Goal: Task Accomplishment & Management: Use online tool/utility

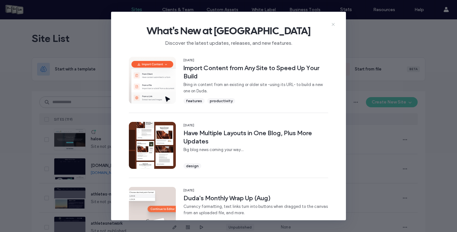
click at [332, 25] on use at bounding box center [333, 24] width 3 height 3
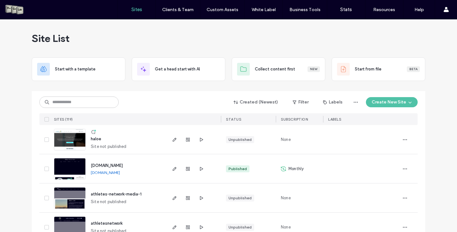
click at [382, 104] on button "Create New Site" at bounding box center [392, 102] width 52 height 10
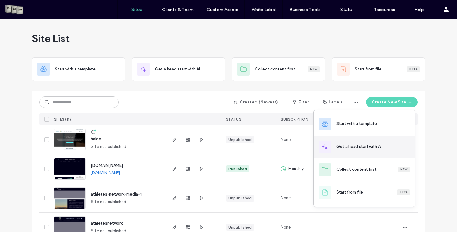
click at [357, 145] on div "Get a head start with AI" at bounding box center [358, 146] width 45 height 6
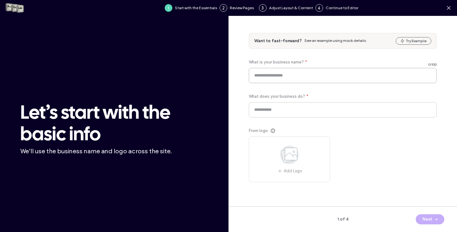
click at [269, 75] on input at bounding box center [343, 75] width 188 height 15
type input "**********"
click at [296, 115] on input at bounding box center [343, 109] width 188 height 15
type input "*"
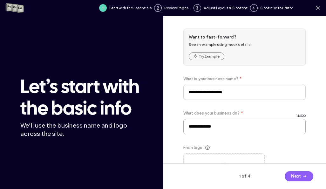
type input "**********"
click at [282, 69] on div "**********" at bounding box center [244, 114] width 122 height 170
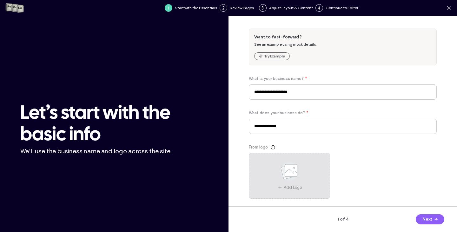
click at [298, 178] on icon at bounding box center [290, 171] width 32 height 21
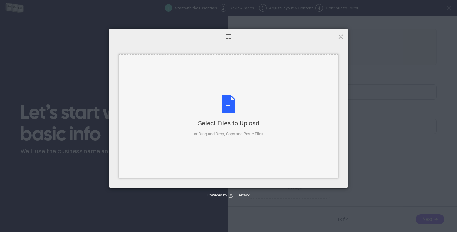
click at [232, 109] on div "Select Files to Upload or Drag and Drop, Copy and Paste Files" at bounding box center [229, 116] width 70 height 42
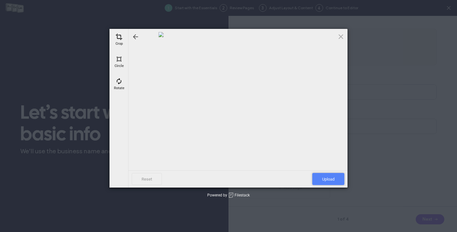
click at [335, 177] on span "Upload" at bounding box center [328, 179] width 32 height 12
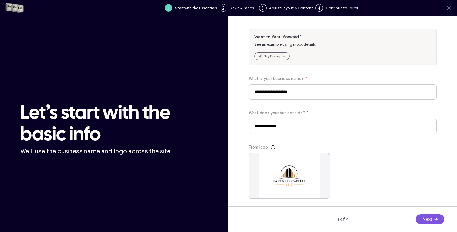
click at [429, 217] on button "Next" at bounding box center [430, 219] width 29 height 10
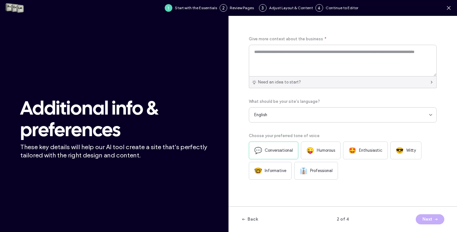
click at [315, 77] on div "Need an idea to start?" at bounding box center [343, 82] width 188 height 12
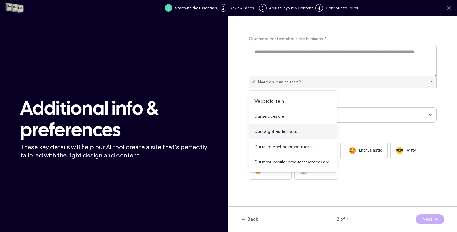
click at [297, 131] on span "Our target audience is…" at bounding box center [277, 132] width 46 height 6
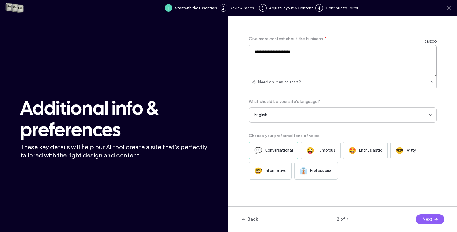
click at [307, 59] on textarea "**********" at bounding box center [343, 61] width 188 height 32
drag, startPoint x: 302, startPoint y: 63, endPoint x: 311, endPoint y: 62, distance: 9.9
click at [302, 63] on textarea "**********" at bounding box center [343, 61] width 188 height 32
click at [385, 51] on textarea "**********" at bounding box center [343, 61] width 188 height 32
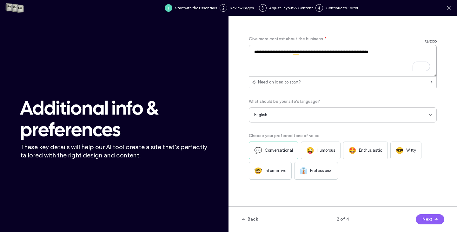
type textarea "**********"
drag, startPoint x: 288, startPoint y: 148, endPoint x: 316, endPoint y: 129, distance: 33.8
click at [316, 129] on div "**********" at bounding box center [343, 108] width 188 height 144
click at [329, 133] on div "Choose your preferred tone of voice" at bounding box center [343, 136] width 188 height 6
click at [313, 173] on span "Professional" at bounding box center [321, 171] width 23 height 6
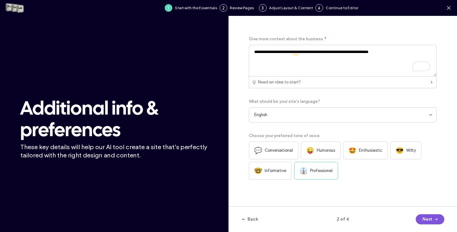
click at [425, 219] on button "Next" at bounding box center [430, 219] width 29 height 10
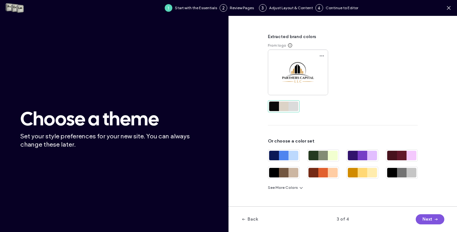
click at [432, 216] on span "button" at bounding box center [435, 220] width 6 height 10
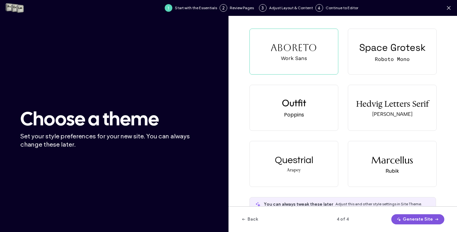
click at [414, 217] on button "Generate Site" at bounding box center [417, 219] width 53 height 10
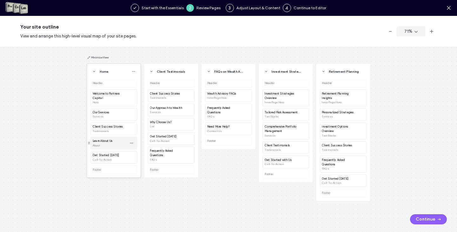
click at [113, 144] on div "Learn About Us About" at bounding box center [110, 143] width 34 height 9
click at [121, 144] on div "Learn About Us About" at bounding box center [110, 143] width 34 height 9
click at [424, 217] on button "Continue" at bounding box center [428, 219] width 37 height 10
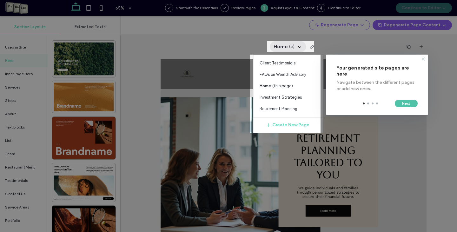
click at [406, 104] on button "Next" at bounding box center [406, 104] width 23 height 8
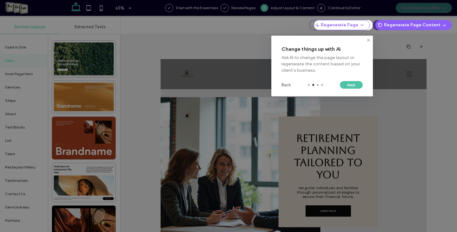
click at [350, 86] on button "Next" at bounding box center [351, 85] width 23 height 8
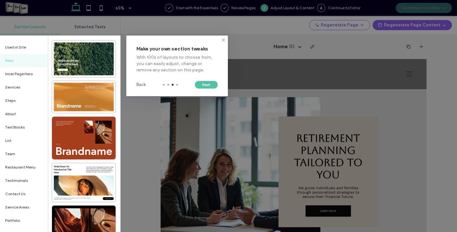
click at [207, 84] on button "Next" at bounding box center [206, 85] width 23 height 8
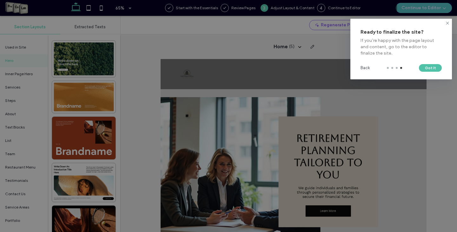
click at [432, 68] on button "Got It" at bounding box center [430, 68] width 23 height 8
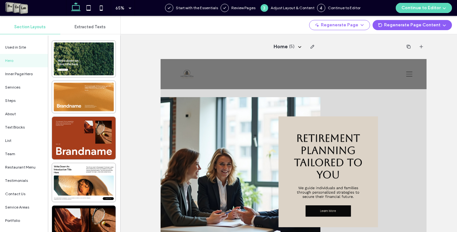
click at [417, 10] on button "Continue to Editor" at bounding box center [424, 8] width 56 height 10
click at [412, 27] on span "With All Pages" at bounding box center [410, 27] width 26 height 6
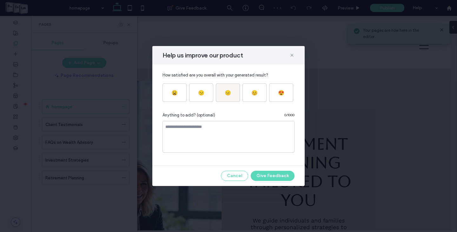
click at [225, 93] on div "😐" at bounding box center [228, 93] width 6 height 6
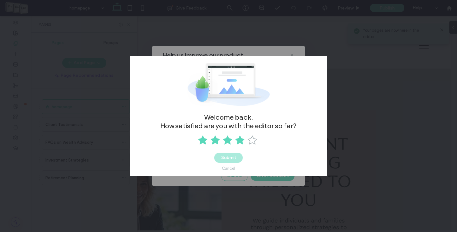
click at [241, 139] on use at bounding box center [240, 140] width 10 height 9
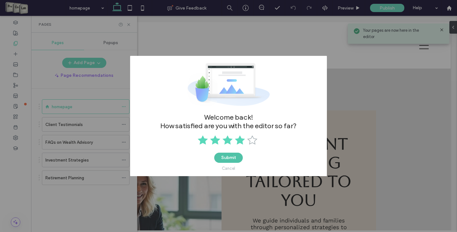
click at [237, 160] on button "Submit" at bounding box center [228, 158] width 29 height 10
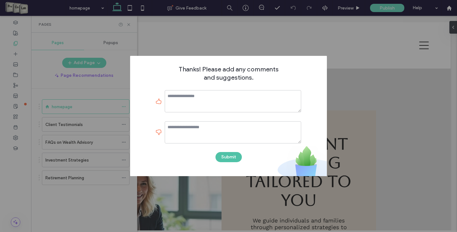
click at [229, 154] on button "Submit" at bounding box center [229, 157] width 26 height 10
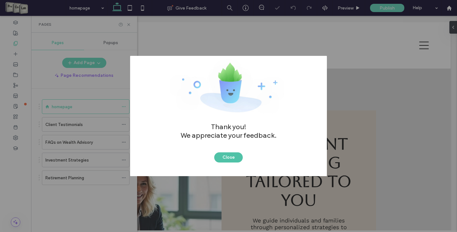
click at [229, 160] on button "Close" at bounding box center [228, 157] width 29 height 10
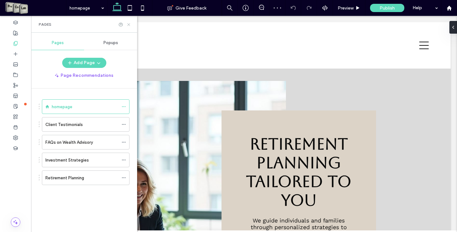
click at [127, 24] on icon at bounding box center [128, 24] width 5 height 5
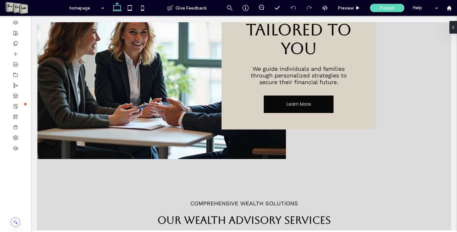
scroll to position [83, 0]
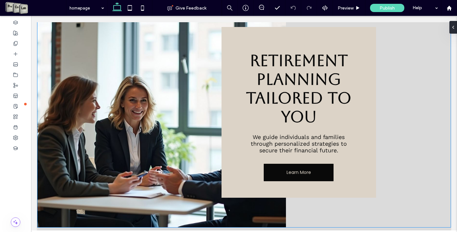
click at [181, 86] on img at bounding box center [161, 112] width 249 height 230
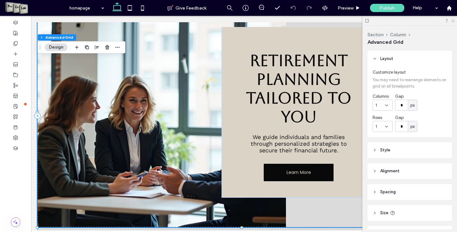
click at [451, 20] on icon at bounding box center [453, 20] width 4 height 4
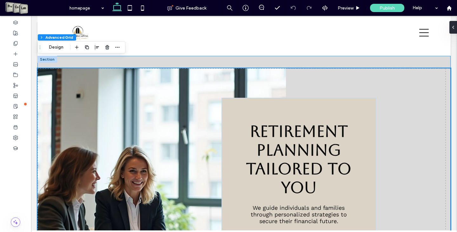
scroll to position [0, 0]
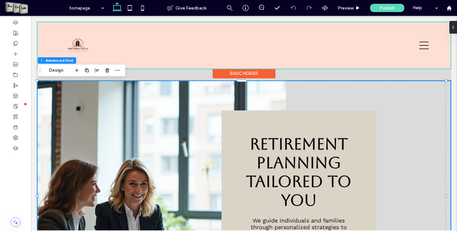
click at [420, 43] on div at bounding box center [243, 45] width 413 height 46
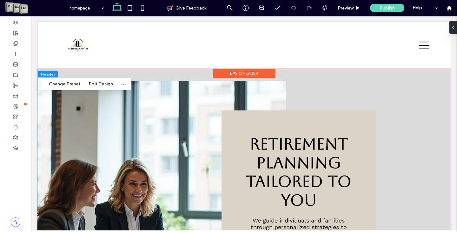
click at [409, 80] on div "Retirement Planning Tailored to You We guide individuals and families through p…" at bounding box center [243, 200] width 413 height 262
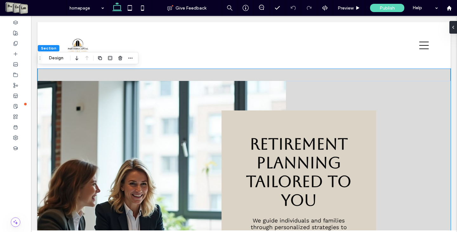
click at [129, 71] on div "Retirement Planning Tailored to You We guide individuals and families through p…" at bounding box center [243, 200] width 413 height 262
click at [58, 58] on button "Design" at bounding box center [56, 58] width 23 height 8
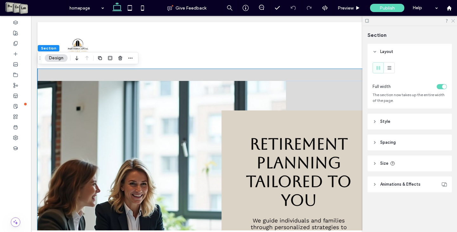
click at [452, 22] on use at bounding box center [452, 20] width 3 height 3
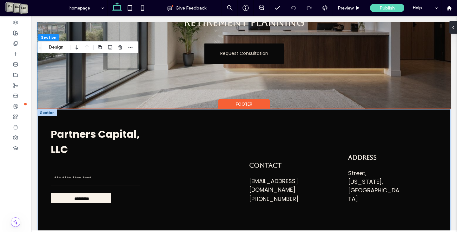
scroll to position [1459, 0]
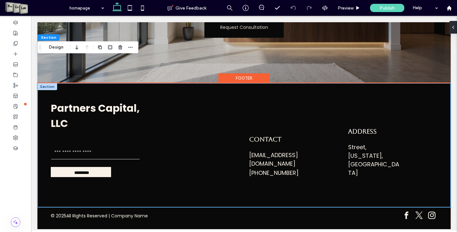
click at [96, 92] on div "Partners Capital, LLC Contact Us Email ********* Thank you for contacting us. W…" at bounding box center [243, 145] width 413 height 124
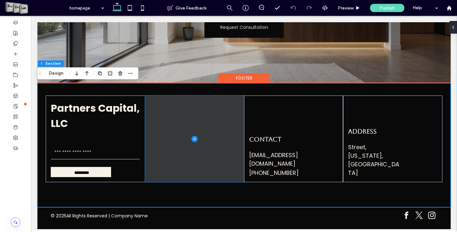
click at [194, 142] on icon at bounding box center [194, 139] width 6 height 6
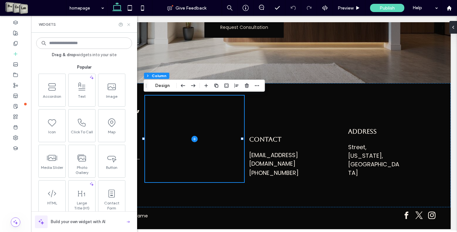
click at [128, 23] on icon at bounding box center [128, 24] width 5 height 5
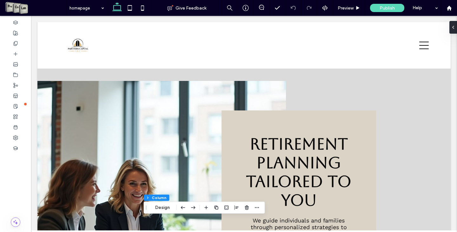
scroll to position [0, 0]
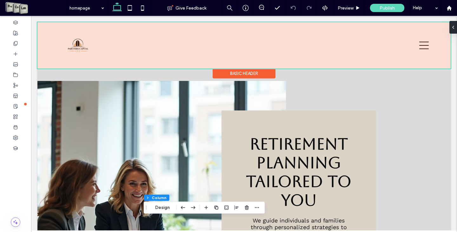
click at [77, 46] on div at bounding box center [243, 45] width 413 height 46
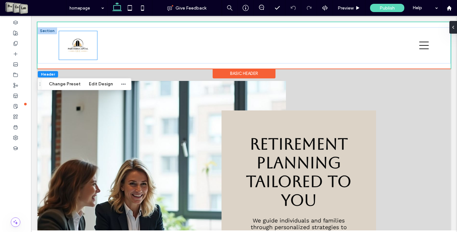
click at [77, 47] on img at bounding box center [78, 45] width 38 height 29
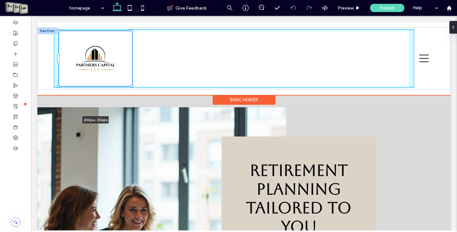
click at [143, 76] on div "230px , 256px" at bounding box center [243, 58] width 413 height 63
type input "***"
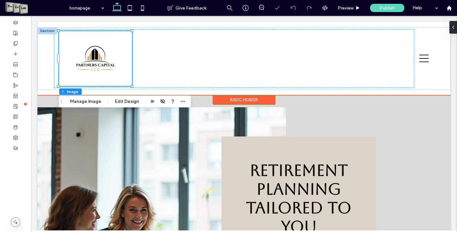
click at [94, 54] on img at bounding box center [95, 58] width 73 height 55
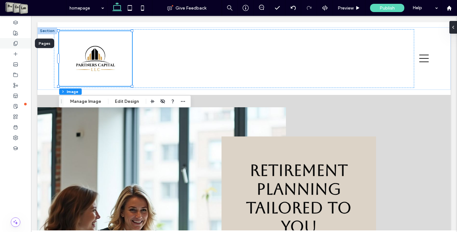
click at [17, 47] on div at bounding box center [15, 43] width 31 height 10
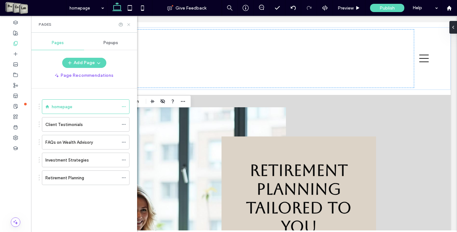
drag, startPoint x: 130, startPoint y: 26, endPoint x: 97, endPoint y: 10, distance: 35.9
click at [130, 26] on icon at bounding box center [128, 24] width 5 height 5
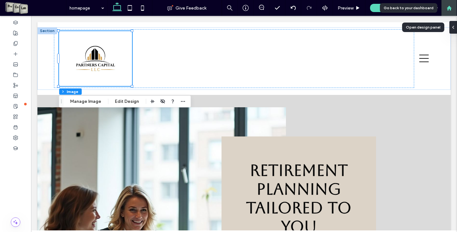
click at [451, 9] on use at bounding box center [449, 7] width 5 height 5
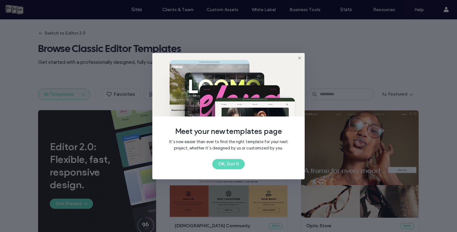
click at [227, 171] on div "Meet your new templates page It’s now easier than ever to find the right templa…" at bounding box center [228, 116] width 152 height 126
click at [227, 165] on button "OK, Got It" at bounding box center [228, 164] width 32 height 10
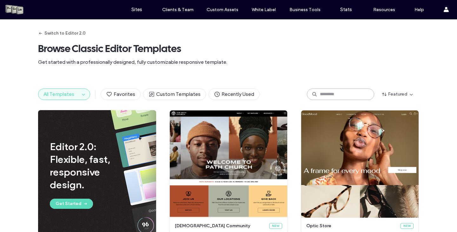
click at [335, 93] on input at bounding box center [340, 94] width 67 height 11
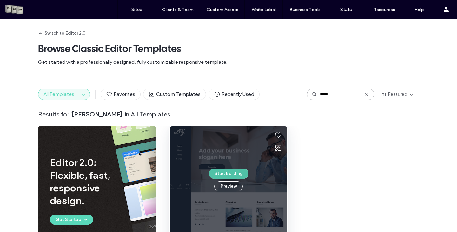
type input "*****"
click at [223, 173] on button "Start Building" at bounding box center [229, 174] width 40 height 10
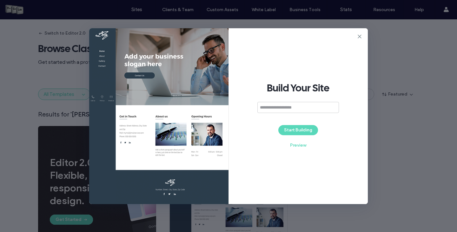
click at [268, 105] on input at bounding box center [298, 107] width 82 height 11
click at [311, 154] on div "**********" at bounding box center [298, 116] width 139 height 176
click at [291, 107] on input "**********" at bounding box center [297, 107] width 82 height 11
type input "**********"
click at [294, 128] on button "Start Building" at bounding box center [298, 130] width 40 height 10
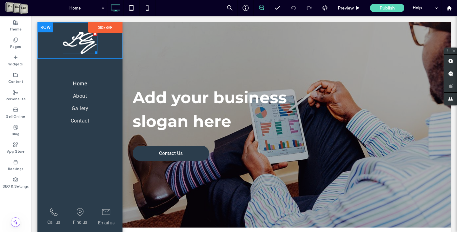
click at [85, 49] on img at bounding box center [80, 43] width 35 height 22
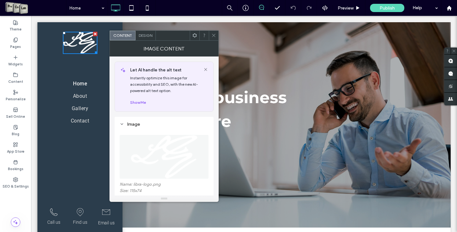
click at [152, 161] on img at bounding box center [164, 157] width 68 height 44
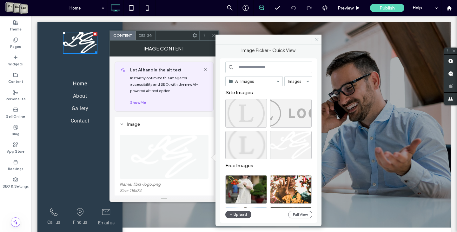
click at [236, 188] on button "Upload" at bounding box center [238, 215] width 26 height 8
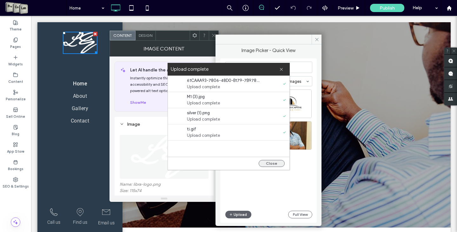
click at [276, 165] on button "Close" at bounding box center [272, 163] width 26 height 7
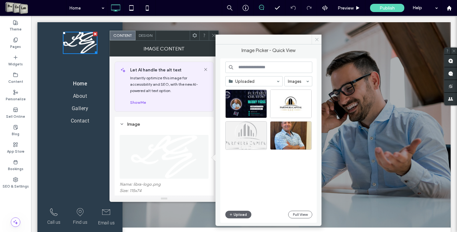
click at [319, 39] on icon at bounding box center [317, 39] width 5 height 5
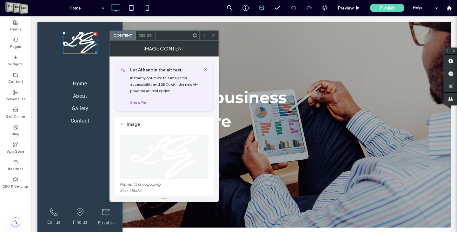
click at [212, 37] on icon at bounding box center [213, 35] width 5 height 5
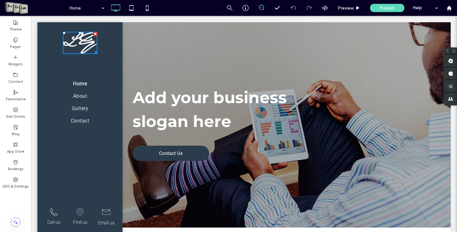
click at [212, 35] on div at bounding box center [285, 124] width 331 height 205
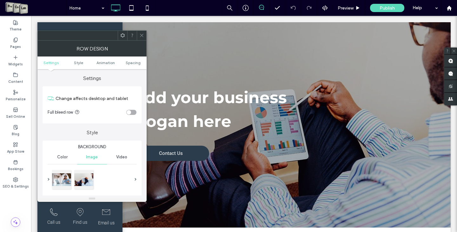
click at [94, 46] on div "Row Design" at bounding box center [91, 49] width 109 height 16
click at [143, 38] on span at bounding box center [141, 36] width 5 height 10
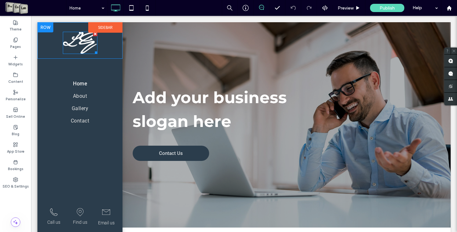
click at [76, 41] on img at bounding box center [80, 43] width 35 height 22
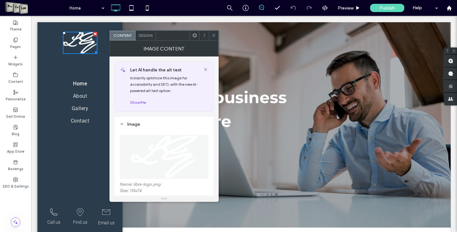
scroll to position [95, 0]
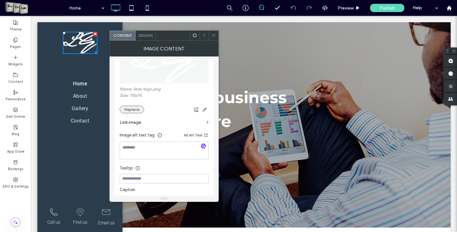
click at [132, 108] on button "Replace" at bounding box center [132, 110] width 24 height 8
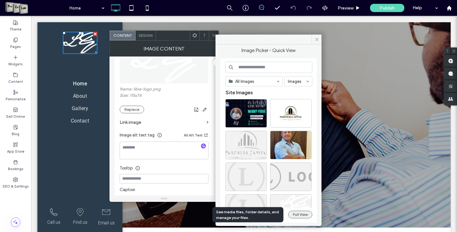
click at [292, 188] on button "Full View" at bounding box center [300, 215] width 24 height 8
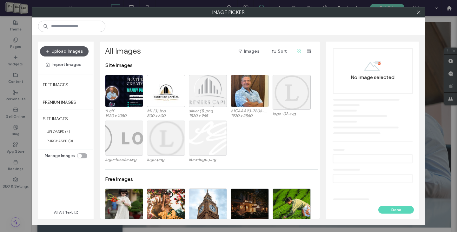
click at [75, 50] on button "Upload Images" at bounding box center [64, 51] width 49 height 10
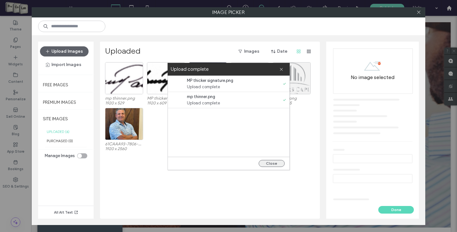
click at [264, 165] on button "Close" at bounding box center [272, 163] width 26 height 7
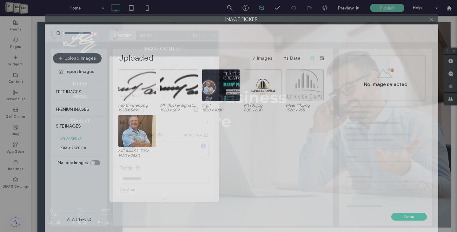
drag, startPoint x: 334, startPoint y: 15, endPoint x: 349, endPoint y: 43, distance: 32.4
click at [325, 45] on div "Image Picker Upload Images Import Images Free Images Premium Images SITE IMAGES…" at bounding box center [242, 123] width 394 height 218
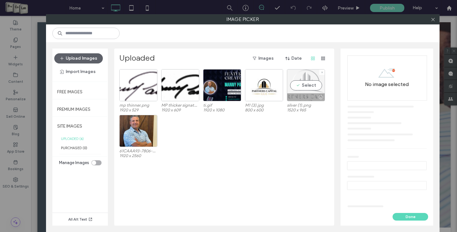
click at [318, 82] on div "Select" at bounding box center [306, 85] width 38 height 32
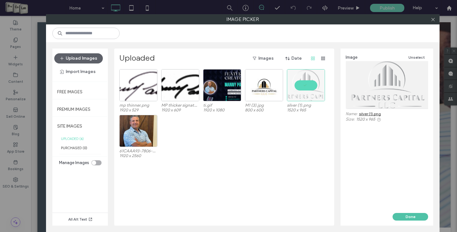
click at [325, 188] on button "Done" at bounding box center [411, 217] width 36 height 8
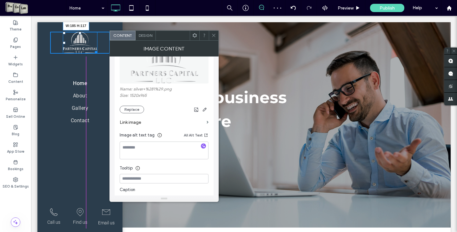
drag, startPoint x: 93, startPoint y: 51, endPoint x: 136, endPoint y: 80, distance: 51.9
click at [97, 54] on div at bounding box center [95, 51] width 5 height 5
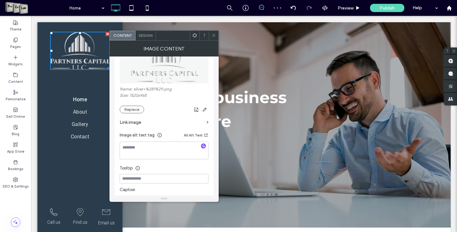
click at [214, 35] on use at bounding box center [213, 35] width 3 height 3
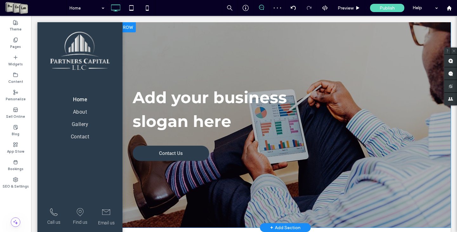
click at [260, 60] on div at bounding box center [285, 124] width 331 height 205
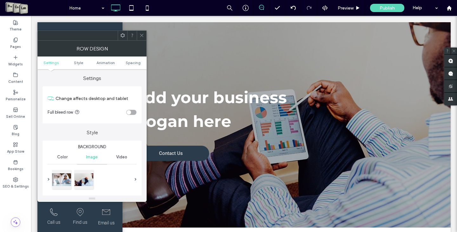
scroll to position [63, 0]
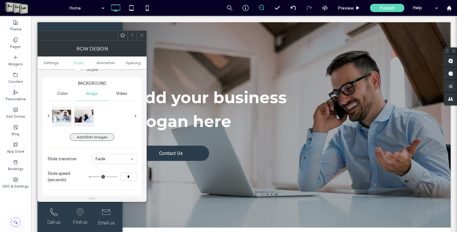
click at [95, 138] on button "Add/Edit images" at bounding box center [92, 137] width 44 height 8
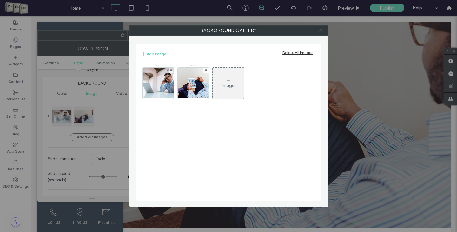
click at [232, 83] on div "Image" at bounding box center [228, 83] width 31 height 30
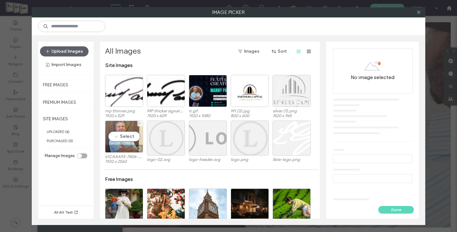
click at [120, 136] on div "Select" at bounding box center [124, 137] width 38 height 32
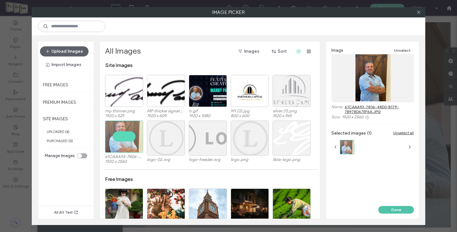
click at [325, 188] on button "Done" at bounding box center [396, 210] width 36 height 8
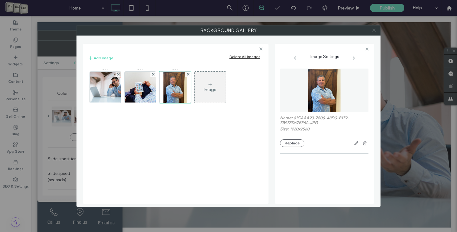
click at [325, 28] on icon at bounding box center [374, 30] width 5 height 5
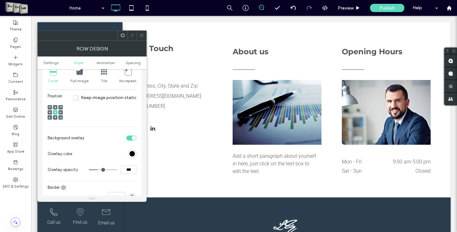
scroll to position [222, 0]
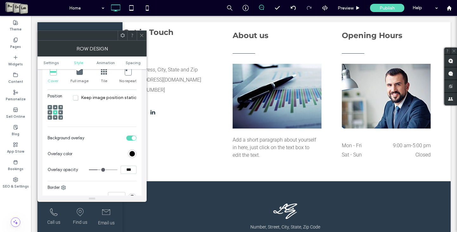
click at [325, 97] on img at bounding box center [386, 96] width 89 height 65
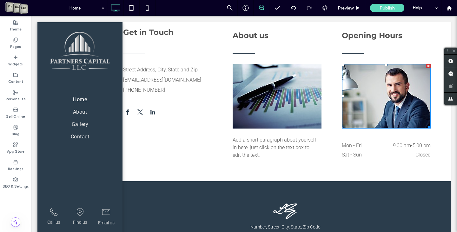
click at [325, 97] on img at bounding box center [386, 96] width 89 height 65
click at [325, 80] on img at bounding box center [386, 96] width 89 height 65
click at [325, 119] on img at bounding box center [386, 96] width 89 height 65
click at [325, 52] on use at bounding box center [454, 51] width 3 height 3
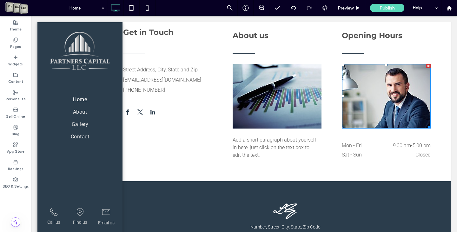
click at [325, 99] on img at bounding box center [386, 96] width 89 height 65
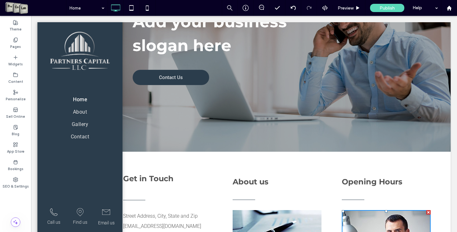
scroll to position [72, 0]
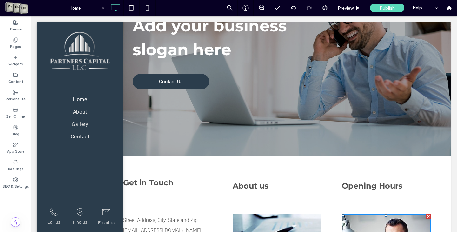
click at [255, 91] on div "Add your business slogan here Contact Us Click To Paste" at bounding box center [285, 53] width 305 height 78
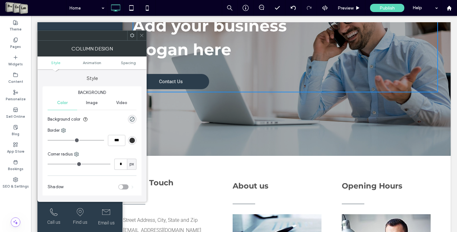
click at [141, 35] on use at bounding box center [141, 35] width 3 height 3
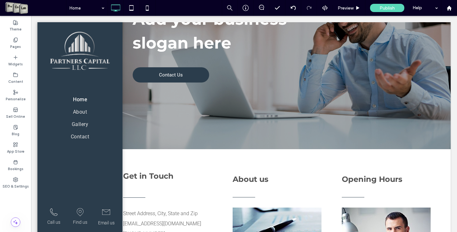
scroll to position [0, 0]
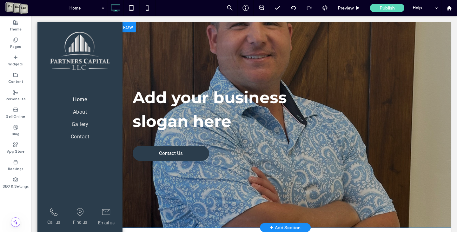
click at [325, 52] on div at bounding box center [285, 124] width 331 height 205
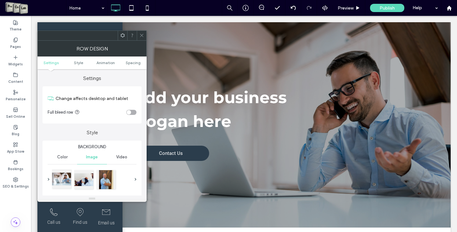
click at [61, 179] on div at bounding box center [61, 178] width 19 height 19
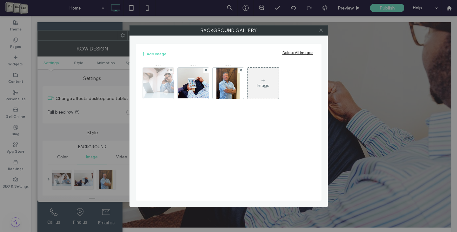
click at [153, 92] on img at bounding box center [158, 83] width 47 height 31
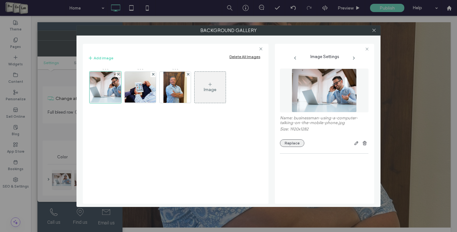
click at [285, 144] on button "Replace" at bounding box center [292, 143] width 24 height 8
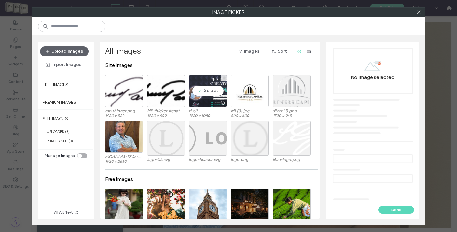
click at [205, 96] on div "Select" at bounding box center [208, 91] width 38 height 32
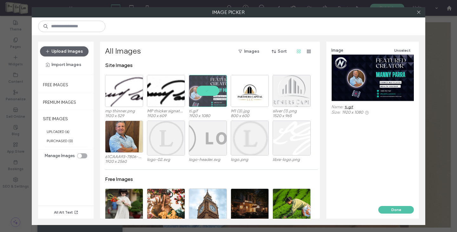
click at [325, 188] on button "Done" at bounding box center [396, 210] width 36 height 8
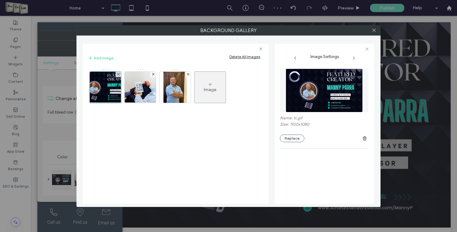
click at [325, 31] on div at bounding box center [374, 31] width 10 height 10
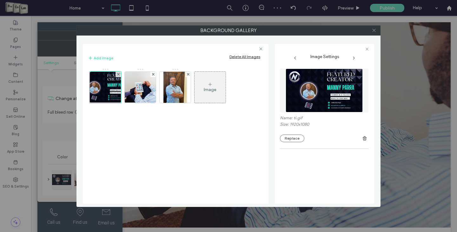
click at [325, 31] on icon at bounding box center [374, 30] width 5 height 5
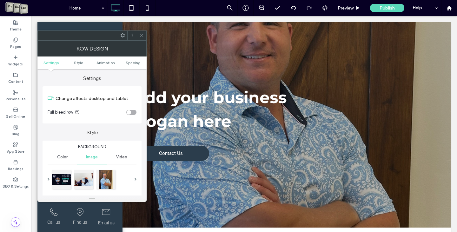
click at [140, 35] on icon at bounding box center [141, 35] width 5 height 5
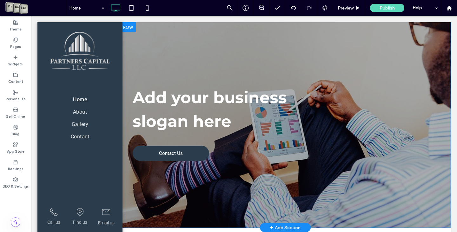
click at [325, 85] on div at bounding box center [285, 124] width 331 height 205
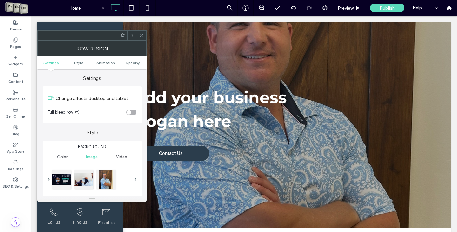
click at [143, 33] on icon at bounding box center [141, 35] width 5 height 5
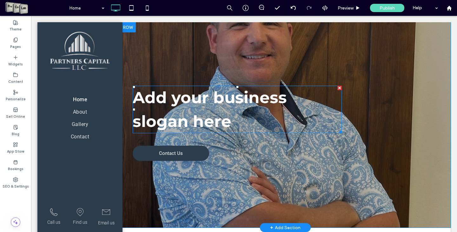
click at [325, 87] on div at bounding box center [339, 88] width 4 height 4
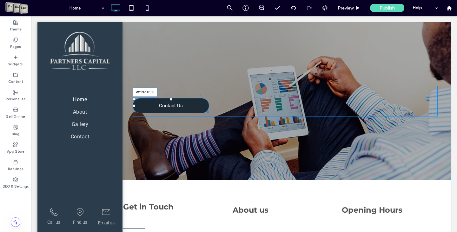
drag, startPoint x: 206, startPoint y: 111, endPoint x: 204, endPoint y: 122, distance: 11.6
click at [204, 113] on div at bounding box center [206, 111] width 5 height 5
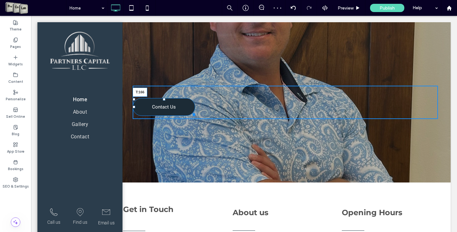
drag, startPoint x: 162, startPoint y: 99, endPoint x: 162, endPoint y: 139, distance: 40.3
click at [163, 101] on div at bounding box center [164, 99] width 3 height 3
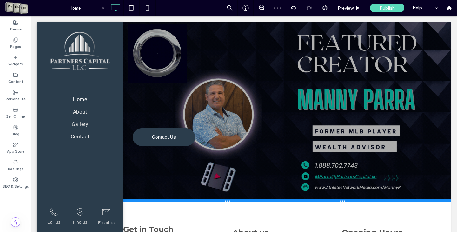
drag, startPoint x: 329, startPoint y: 216, endPoint x: 291, endPoint y: 193, distance: 45.2
click at [325, 188] on div at bounding box center [285, 200] width 331 height 3
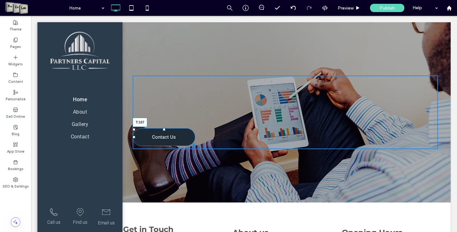
drag, startPoint x: 163, startPoint y: 129, endPoint x: 163, endPoint y: 136, distance: 7.0
click at [163, 131] on div at bounding box center [164, 129] width 3 height 3
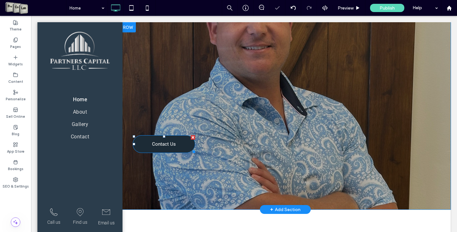
click at [191, 137] on div at bounding box center [193, 137] width 4 height 4
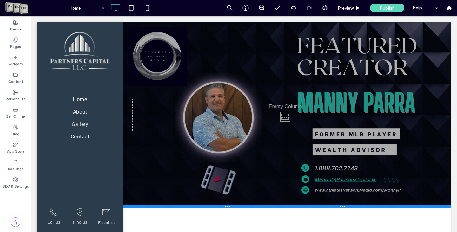
drag, startPoint x: 389, startPoint y: 160, endPoint x: 387, endPoint y: 208, distance: 47.7
click at [325, 188] on div at bounding box center [285, 206] width 331 height 3
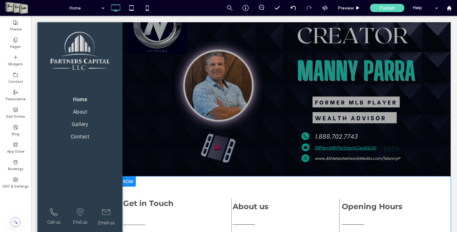
scroll to position [127, 0]
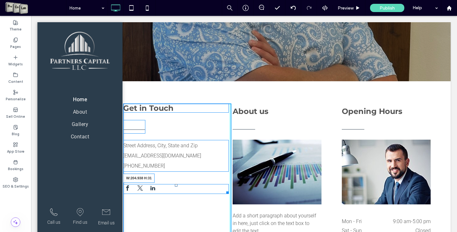
drag, startPoint x: 223, startPoint y: 192, endPoint x: 183, endPoint y: 190, distance: 40.0
click at [224, 188] on div at bounding box center [226, 191] width 5 height 5
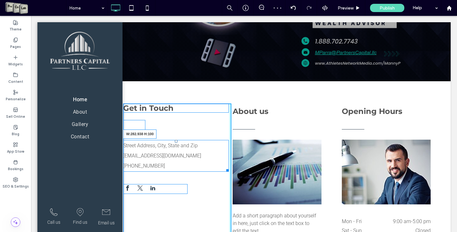
drag, startPoint x: 225, startPoint y: 169, endPoint x: 244, endPoint y: 182, distance: 23.3
click at [224, 168] on div at bounding box center [226, 169] width 5 height 5
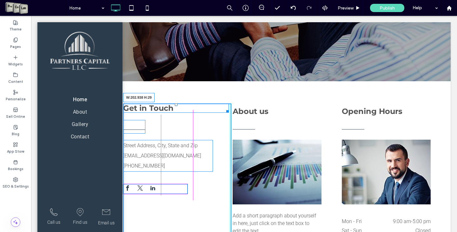
drag, startPoint x: 223, startPoint y: 110, endPoint x: 185, endPoint y: 110, distance: 38.7
click at [224, 110] on div at bounding box center [226, 110] width 5 height 5
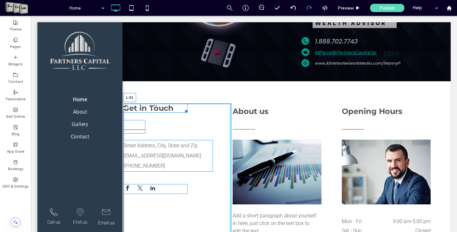
drag, startPoint x: 123, startPoint y: 108, endPoint x: 175, endPoint y: 125, distance: 55.5
click at [142, 110] on div "Get in Touch L:61" at bounding box center [155, 107] width 64 height 9
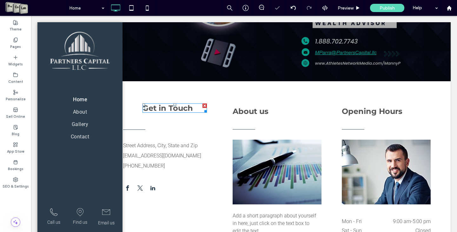
click at [163, 109] on span "Get in Touch" at bounding box center [168, 107] width 50 height 9
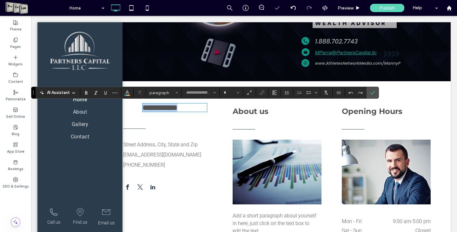
type input "**********"
type input "**"
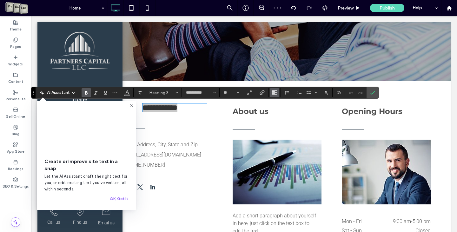
click at [270, 94] on button "Alignment" at bounding box center [275, 92] width 10 height 9
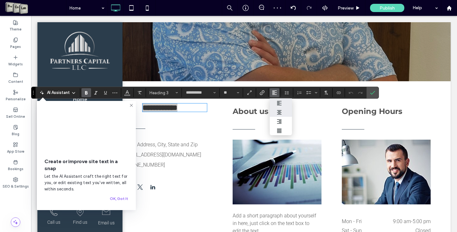
click at [277, 108] on label "ui.textEditor.alignment.center" at bounding box center [281, 112] width 22 height 9
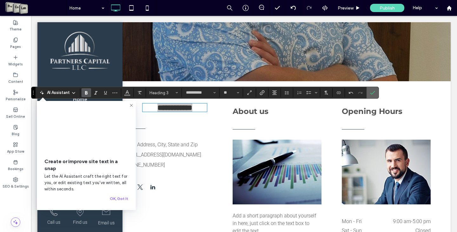
click at [325, 93] on label "Confirm" at bounding box center [373, 92] width 10 height 11
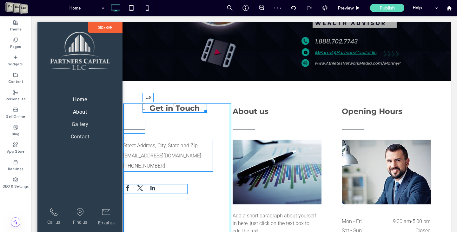
drag, startPoint x: 144, startPoint y: 107, endPoint x: 159, endPoint y: 124, distance: 22.7
click at [119, 108] on div "Click To Paste Row Home About Gallery Contact Click To Paste Row Call us Click …" at bounding box center [243, 118] width 413 height 446
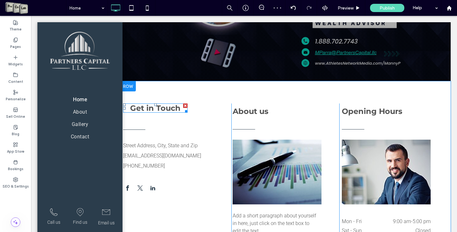
drag, startPoint x: 161, startPoint y: 124, endPoint x: 130, endPoint y: 108, distance: 34.6
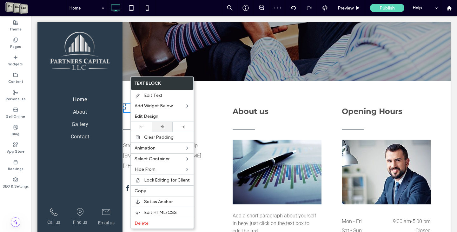
click at [160, 125] on icon at bounding box center [162, 127] width 4 height 4
click at [216, 98] on div "Get in Touch Street Address, City, State and Zip mymail@mailservice.com 555-555…" at bounding box center [285, 169] width 331 height 176
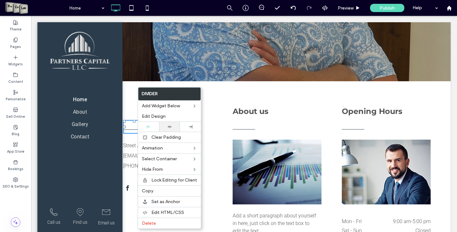
click at [172, 127] on div at bounding box center [169, 127] width 15 height 4
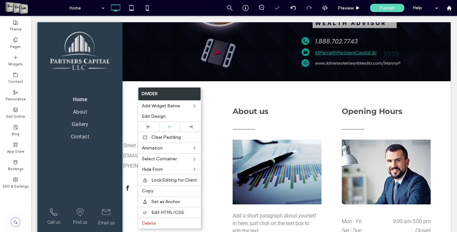
click at [220, 117] on div "Get in Touch Street Address, City, State and Zip mymail@mailservice.com 555-555…" at bounding box center [177, 168] width 108 height 131
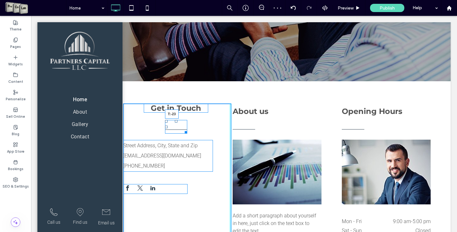
drag, startPoint x: 174, startPoint y: 120, endPoint x: 205, endPoint y: 129, distance: 32.4
click at [173, 106] on div "Get in Touch T:-23 Street Address, City, State and Zip mymail@mailservice.com 5…" at bounding box center [177, 168] width 108 height 131
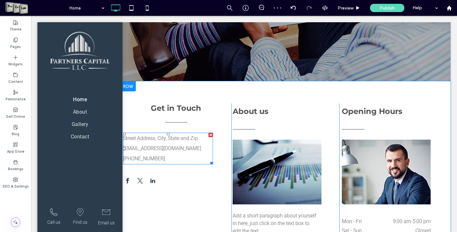
click at [146, 138] on span "Street Address, City, State and Zip [EMAIL_ADDRESS][DOMAIN_NAME]" at bounding box center [162, 143] width 78 height 16
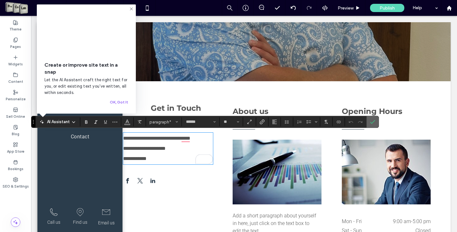
click at [325, 120] on icon "Confirm" at bounding box center [372, 121] width 5 height 5
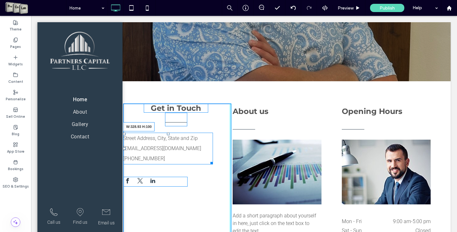
drag, startPoint x: 210, startPoint y: 162, endPoint x: 263, endPoint y: 178, distance: 55.3
click at [231, 162] on div "Get in Touch Street Address, City, State and Zip mymail@mailservice.com 555-555…" at bounding box center [285, 168] width 324 height 131
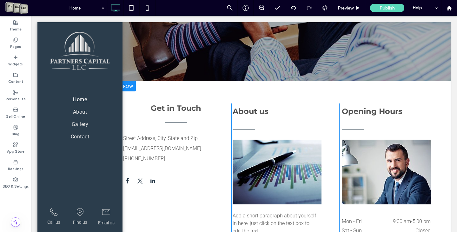
click at [281, 104] on div "About us Add a short paragraph about yourself in here, just click on the text b…" at bounding box center [285, 168] width 108 height 131
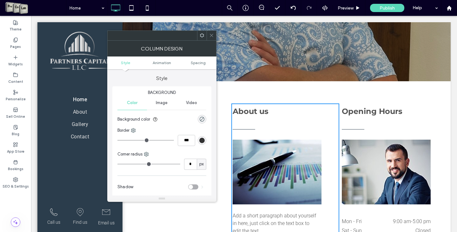
click at [212, 37] on icon at bounding box center [211, 35] width 5 height 5
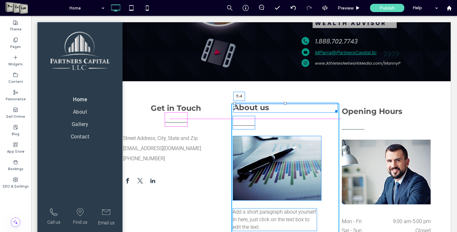
drag, startPoint x: 283, startPoint y: 106, endPoint x: 310, endPoint y: 119, distance: 30.2
click at [283, 102] on div "Get in Touch Street Address, City, State and Zip mymail@mailservice.com 555-555…" at bounding box center [285, 168] width 331 height 175
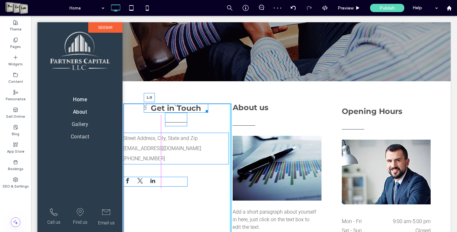
drag, startPoint x: 143, startPoint y: 107, endPoint x: 151, endPoint y: 123, distance: 17.5
click at [120, 107] on div "Click To Paste Row Home About Gallery Contact Click To Paste Row Call us Click …" at bounding box center [243, 117] width 413 height 445
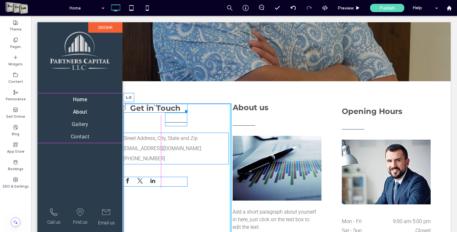
drag, startPoint x: 124, startPoint y: 108, endPoint x: 163, endPoint y: 123, distance: 42.3
click at [120, 108] on div "Click To Paste Row Home About Gallery Contact Click To Paste Row Call us Click …" at bounding box center [243, 117] width 413 height 445
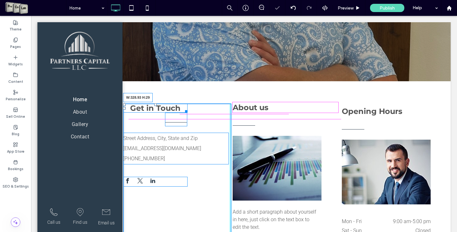
drag, startPoint x: 183, startPoint y: 110, endPoint x: 235, endPoint y: 110, distance: 51.4
click at [235, 110] on div "Get in Touch W:328.93 H:29 Street Address, City, State and Zip mymail@mailservi…" at bounding box center [285, 168] width 324 height 130
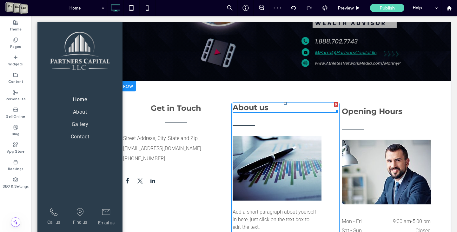
click at [265, 109] on span "About us" at bounding box center [251, 107] width 36 height 9
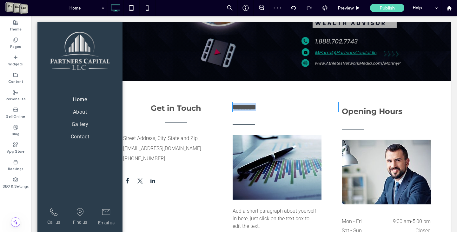
type input "**********"
type input "**"
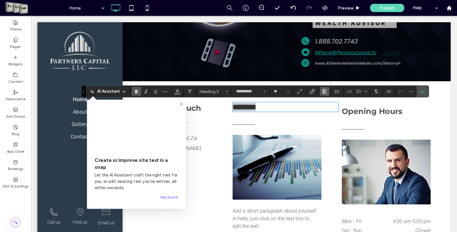
click at [324, 90] on use "Alignment" at bounding box center [324, 91] width 4 height 4
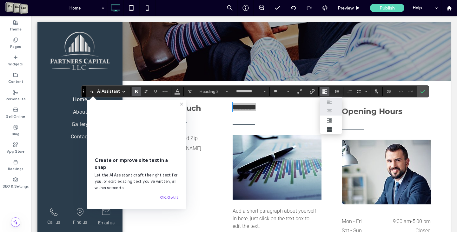
click at [325, 110] on div "ui.textEditor.alignment.center" at bounding box center [331, 111] width 8 height 5
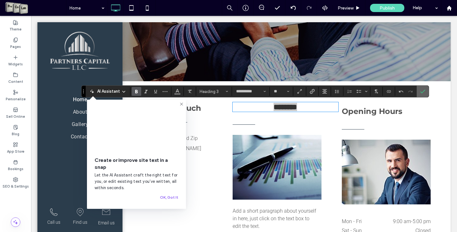
click at [325, 90] on icon "Confirm" at bounding box center [422, 91] width 5 height 5
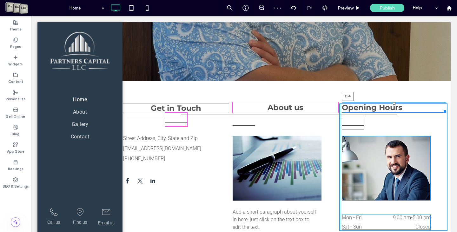
drag, startPoint x: 390, startPoint y: 107, endPoint x: 421, endPoint y: 116, distance: 32.2
click at [325, 103] on div "Opening Hours T:-4" at bounding box center [394, 107] width 104 height 10
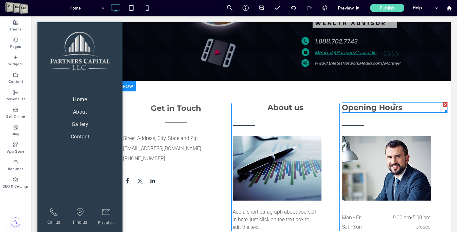
click at [325, 105] on span "Opening Hours" at bounding box center [372, 107] width 61 height 9
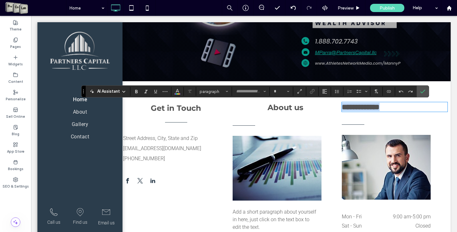
type input "**********"
type input "**"
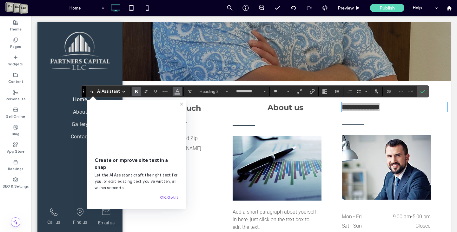
click at [178, 93] on span "Color" at bounding box center [177, 91] width 5 height 8
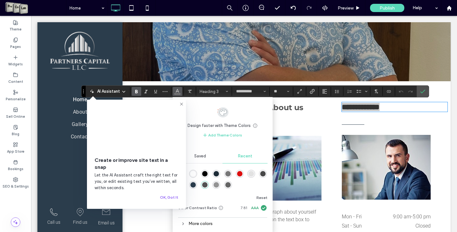
click at [206, 171] on div "rgba(0, 0, 0, 1)" at bounding box center [204, 173] width 5 height 5
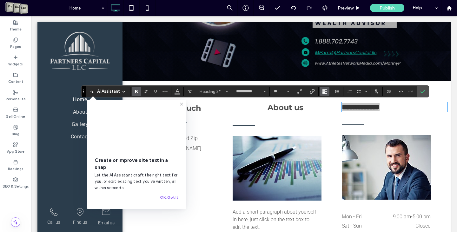
click at [323, 91] on icon "Alignment" at bounding box center [324, 91] width 5 height 5
click at [325, 108] on label "ui.textEditor.alignment.center" at bounding box center [331, 110] width 22 height 9
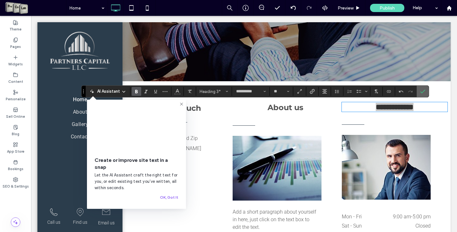
click at [325, 91] on icon "Confirm" at bounding box center [422, 91] width 5 height 5
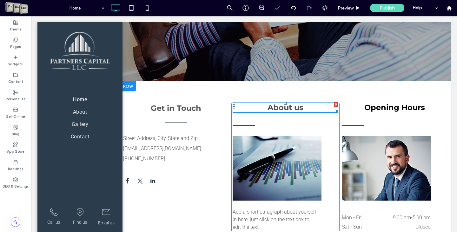
click at [294, 107] on span "About us" at bounding box center [286, 107] width 36 height 9
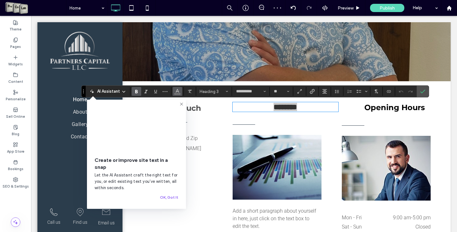
click at [177, 89] on icon "Color" at bounding box center [177, 90] width 5 height 5
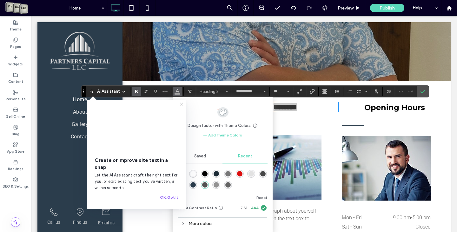
click at [215, 174] on div "rgba(28, 43, 54, 1)" at bounding box center [216, 173] width 5 height 5
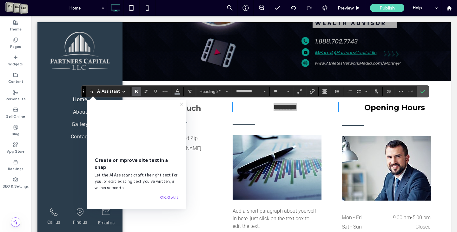
click at [183, 104] on icon at bounding box center [181, 104] width 5 height 5
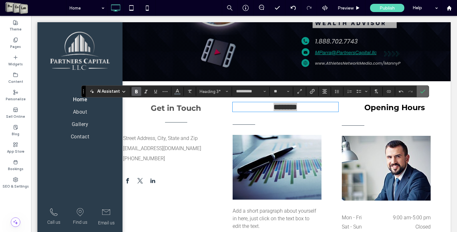
click at [325, 94] on label "Confirm" at bounding box center [423, 91] width 10 height 11
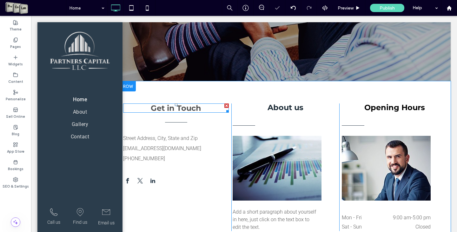
click at [170, 109] on span "Get in Touch" at bounding box center [176, 107] width 50 height 9
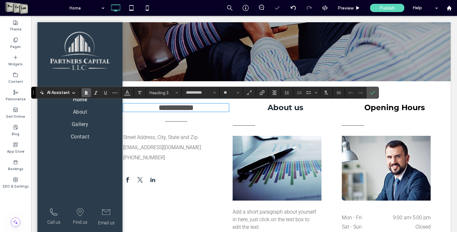
click at [170, 109] on span "**********" at bounding box center [176, 108] width 35 height 8
click at [125, 94] on icon "Color" at bounding box center [127, 92] width 5 height 5
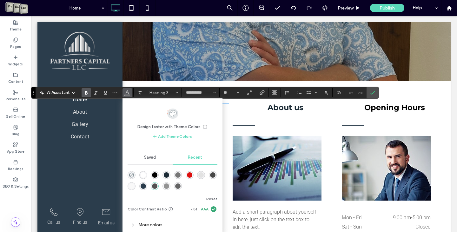
click at [154, 174] on div "rgba(0, 0, 0, 1)" at bounding box center [154, 174] width 5 height 5
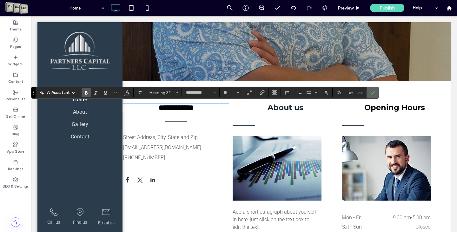
click at [325, 93] on label "Confirm" at bounding box center [373, 92] width 10 height 11
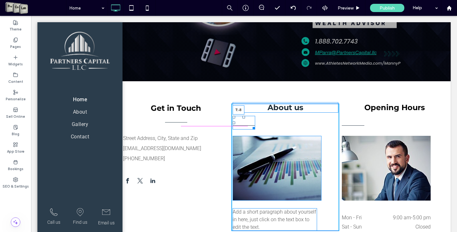
drag, startPoint x: 242, startPoint y: 116, endPoint x: 273, endPoint y: 124, distance: 32.0
click at [242, 108] on div "About us T:-8 Add a short paragraph about yourself in here, just click on the t…" at bounding box center [285, 167] width 108 height 128
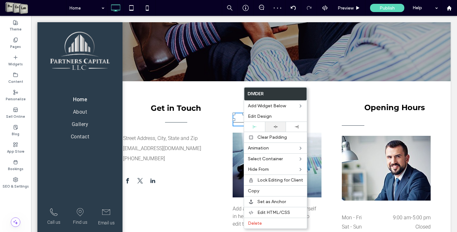
click at [272, 123] on div at bounding box center [275, 127] width 21 height 10
click at [325, 95] on div "Get in Touch Street Address, City, State and Zip mymail@mailservice.com 555-555…" at bounding box center [285, 166] width 331 height 171
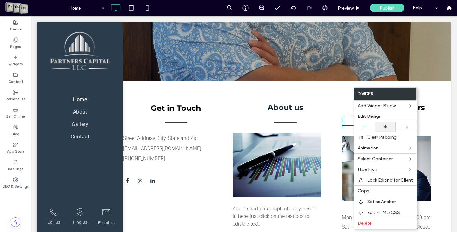
click at [325, 129] on div at bounding box center [385, 127] width 21 height 10
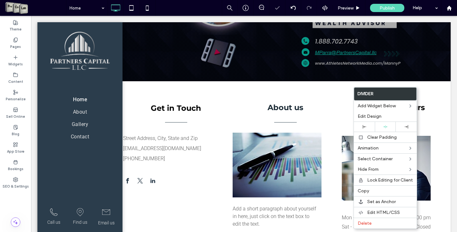
drag, startPoint x: 431, startPoint y: 121, endPoint x: 424, endPoint y: 121, distance: 7.0
click at [325, 121] on div "Opening Hours Business Hours Mon - Fri 9:00 am - 5:00 pm Sat - Sun Closed Click…" at bounding box center [393, 166] width 108 height 126
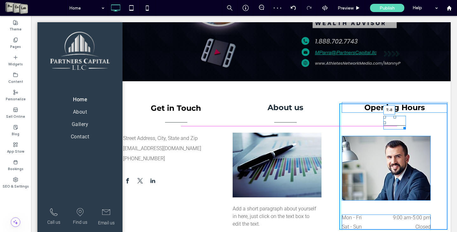
drag, startPoint x: 391, startPoint y: 117, endPoint x: 419, endPoint y: 127, distance: 30.0
click at [325, 111] on div "Opening Hours T:-8 Business Hours Mon - Fri 9:00 am - 5:00 pm Sat - Sun Closed …" at bounding box center [393, 166] width 108 height 126
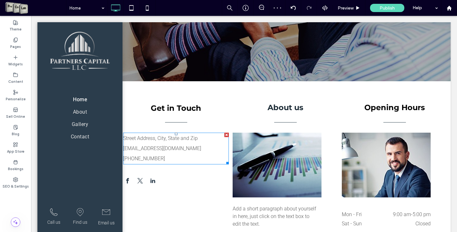
click at [145, 138] on span "Street Address, City, State and Zip mymail@mailservice.com" at bounding box center [162, 143] width 78 height 16
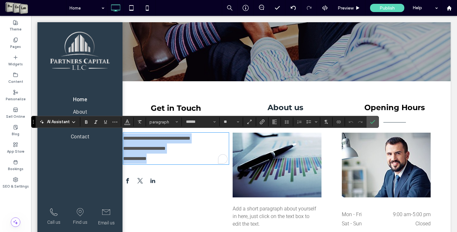
type input "******"
type input "**"
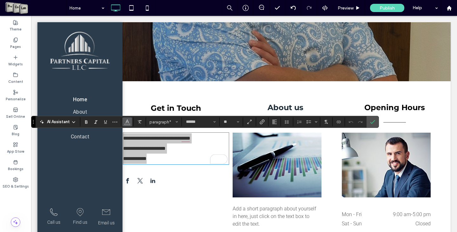
click at [123, 123] on button "Color" at bounding box center [128, 121] width 10 height 9
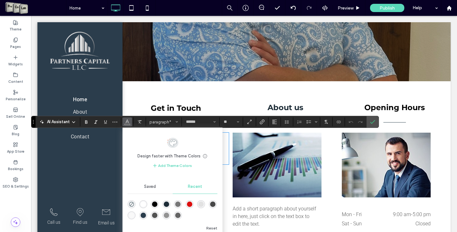
click at [156, 188] on div "rgba(0, 0, 0, 1)" at bounding box center [154, 204] width 5 height 5
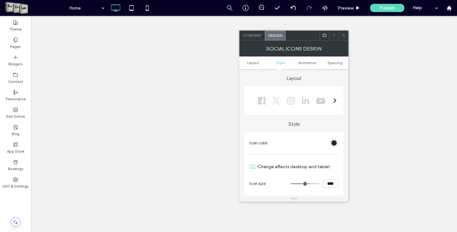
click at [347, 35] on div at bounding box center [344, 36] width 10 height 10
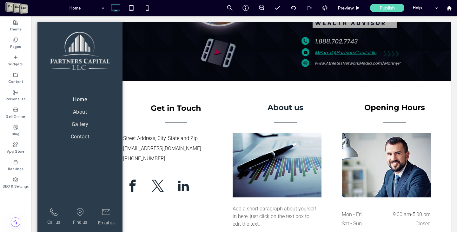
scroll to position [127, 0]
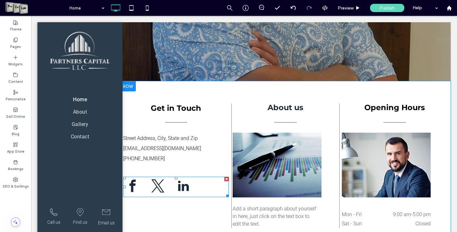
click at [150, 190] on span "twitter" at bounding box center [158, 186] width 20 height 20
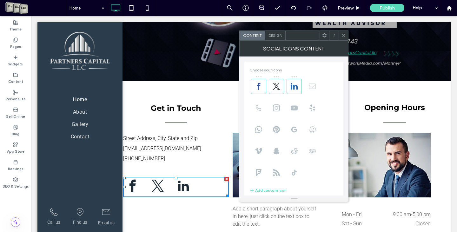
click at [311, 84] on icon at bounding box center [312, 86] width 7 height 7
click at [276, 104] on use at bounding box center [276, 107] width 7 height 7
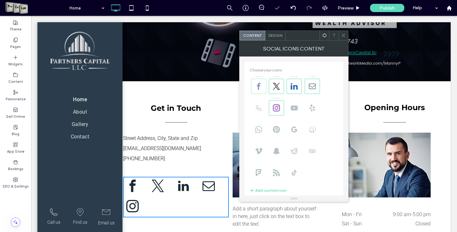
click at [260, 90] on icon at bounding box center [258, 86] width 7 height 7
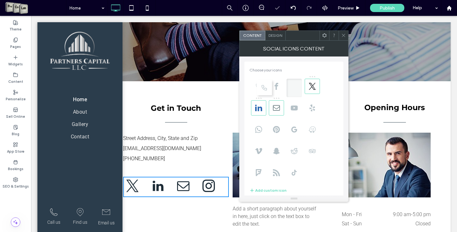
drag, startPoint x: 278, startPoint y: 107, endPoint x: 261, endPoint y: 82, distance: 30.2
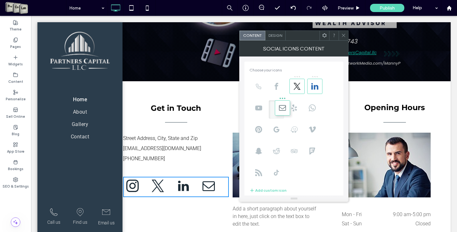
drag, startPoint x: 261, startPoint y: 106, endPoint x: 298, endPoint y: 99, distance: 38.0
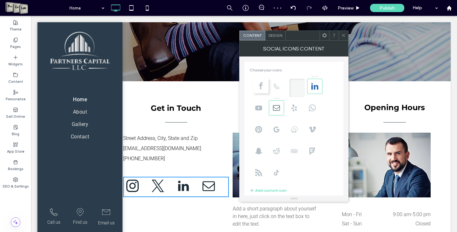
drag, startPoint x: 294, startPoint y: 85, endPoint x: 250, endPoint y: 84, distance: 43.2
click at [250, 84] on div at bounding box center [293, 130] width 89 height 108
click at [312, 89] on icon at bounding box center [312, 86] width 7 height 7
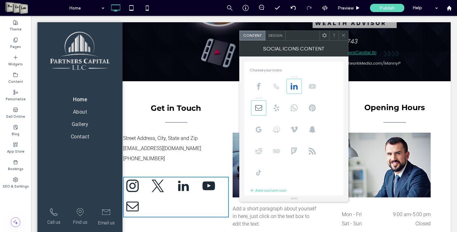
click at [308, 87] on span at bounding box center [312, 86] width 15 height 15
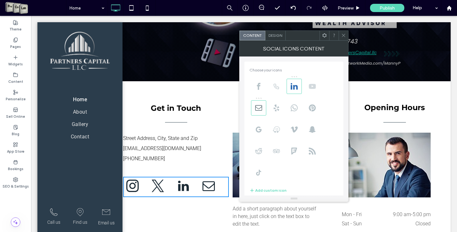
click at [312, 85] on use at bounding box center [312, 86] width 7 height 5
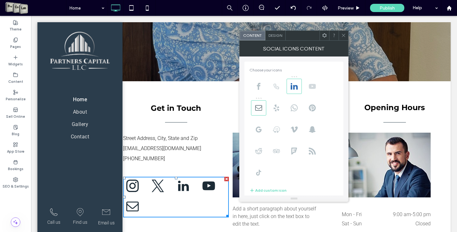
click at [316, 89] on span at bounding box center [312, 86] width 15 height 15
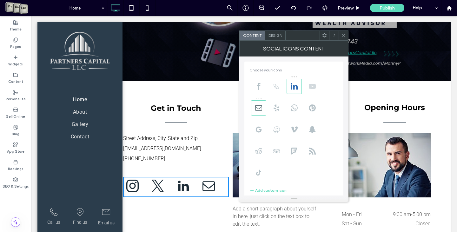
click at [314, 84] on use at bounding box center [312, 86] width 7 height 5
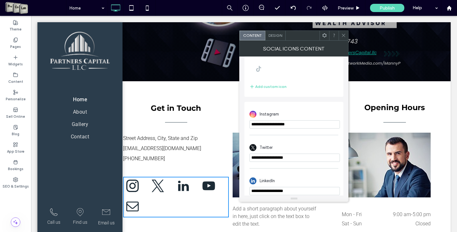
scroll to position [0, 0]
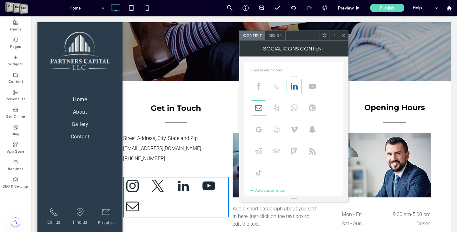
click at [275, 36] on span "Design" at bounding box center [276, 35] width 14 height 5
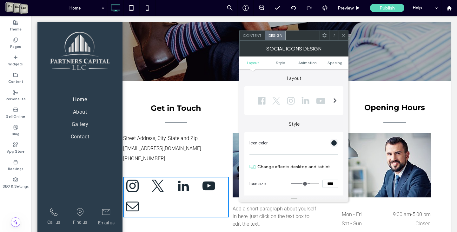
click at [256, 36] on span "Content" at bounding box center [252, 35] width 19 height 5
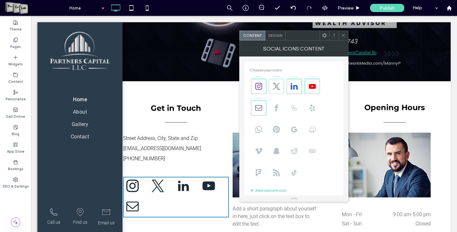
click at [272, 86] on span at bounding box center [276, 86] width 15 height 15
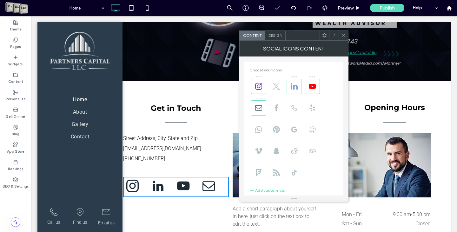
click at [289, 87] on span at bounding box center [294, 86] width 15 height 15
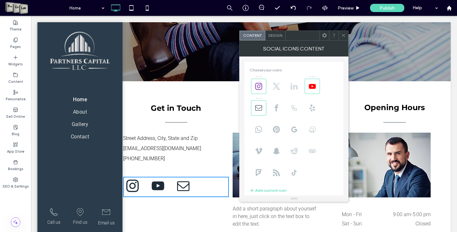
click at [294, 90] on span at bounding box center [294, 86] width 15 height 15
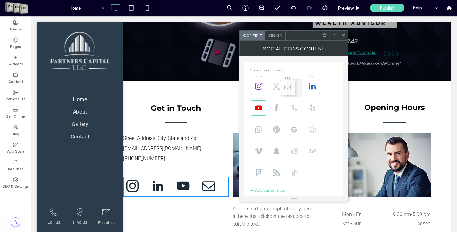
drag, startPoint x: 256, startPoint y: 110, endPoint x: 294, endPoint y: 83, distance: 46.0
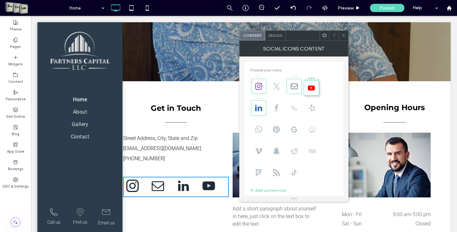
drag, startPoint x: 263, startPoint y: 107, endPoint x: 323, endPoint y: 84, distance: 64.8
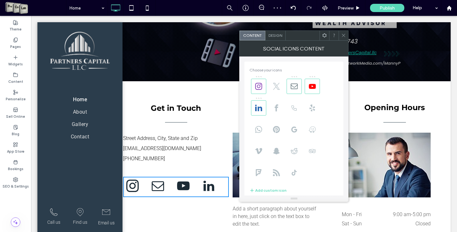
click at [281, 38] on div "Design" at bounding box center [275, 36] width 20 height 10
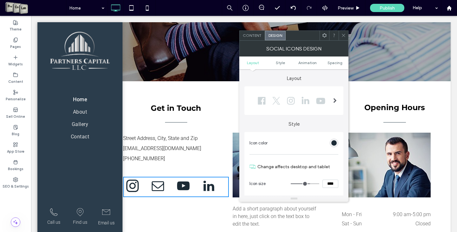
click at [346, 37] on div at bounding box center [344, 36] width 10 height 10
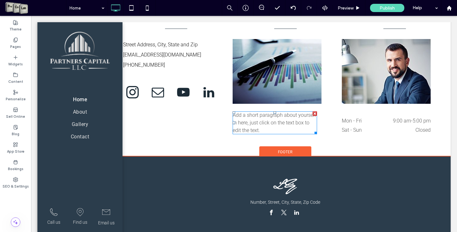
scroll to position [236, 0]
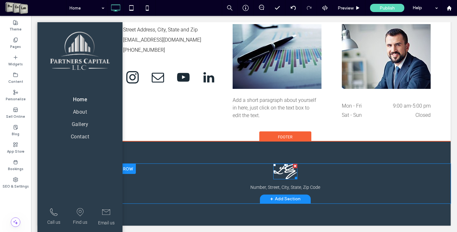
click at [277, 169] on img at bounding box center [285, 172] width 24 height 16
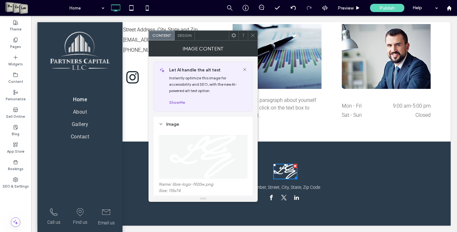
click at [186, 36] on span "Design" at bounding box center [185, 35] width 14 height 5
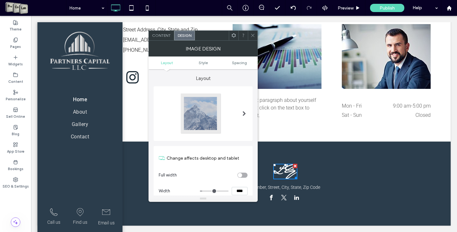
click at [166, 37] on span "Content" at bounding box center [161, 35] width 19 height 5
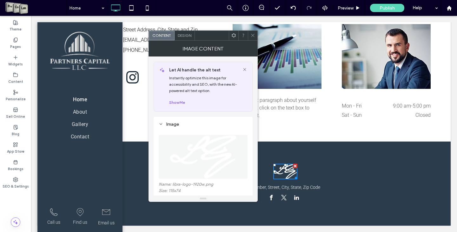
scroll to position [63, 0]
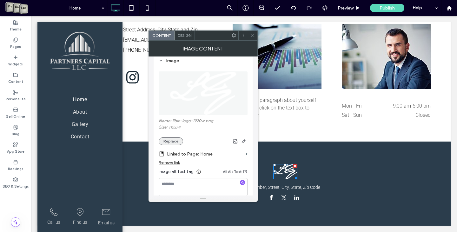
click at [172, 143] on button "Replace" at bounding box center [171, 141] width 24 height 8
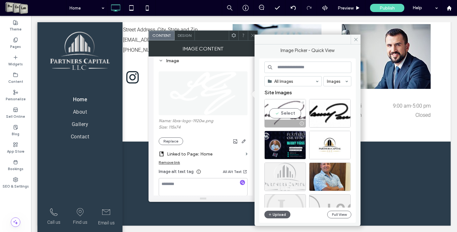
click at [286, 114] on div "Select" at bounding box center [285, 113] width 42 height 29
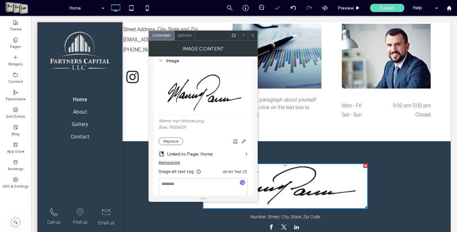
scroll to position [227, 0]
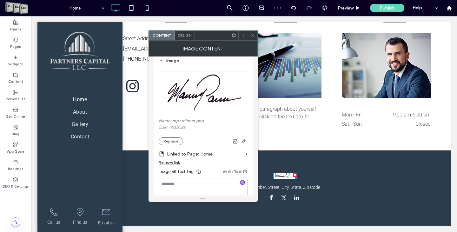
click at [251, 33] on icon at bounding box center [252, 35] width 5 height 5
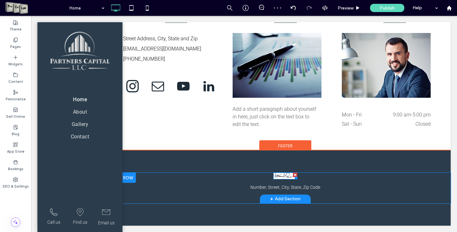
scroll to position [228, 0]
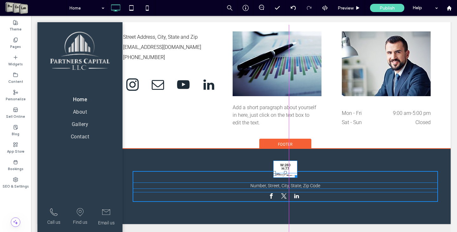
drag, startPoint x: 292, startPoint y: 179, endPoint x: 324, endPoint y: 192, distance: 34.9
click at [297, 178] on div at bounding box center [295, 175] width 5 height 5
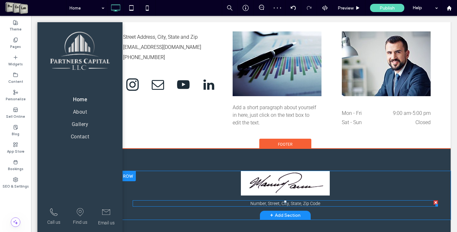
click at [253, 204] on span "Number, Street, City, State, Zip Code" at bounding box center [285, 203] width 70 height 5
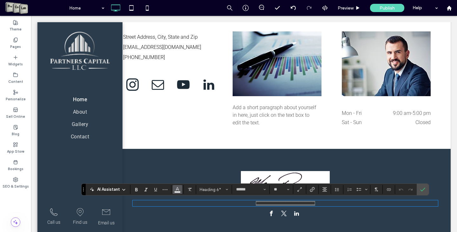
click at [177, 192] on span "Color" at bounding box center [177, 189] width 5 height 8
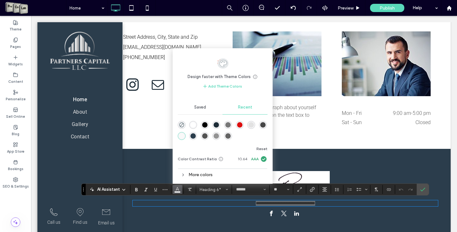
click at [204, 124] on div "rgba(0, 0, 0, 1)" at bounding box center [204, 124] width 5 height 5
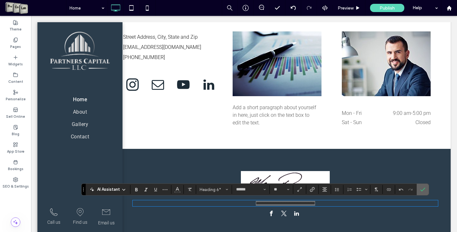
click at [428, 189] on section at bounding box center [423, 189] width 12 height 11
click at [417, 191] on section at bounding box center [423, 189] width 12 height 11
drag, startPoint x: 423, startPoint y: 190, endPoint x: 318, endPoint y: 200, distance: 105.5
click at [423, 190] on icon "Confirm" at bounding box center [422, 189] width 5 height 5
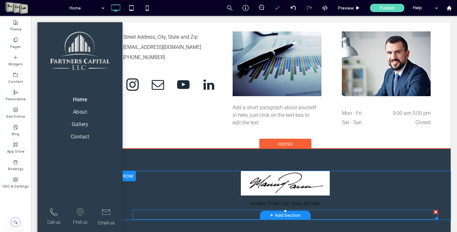
click at [339, 216] on div at bounding box center [285, 215] width 305 height 10
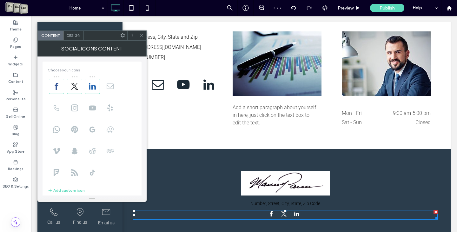
click at [142, 41] on div "Social Icons Content" at bounding box center [91, 49] width 109 height 16
click at [139, 31] on span at bounding box center [141, 36] width 5 height 10
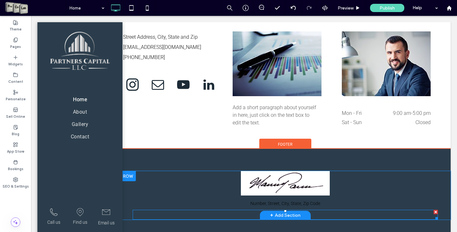
click at [434, 213] on div at bounding box center [436, 212] width 4 height 4
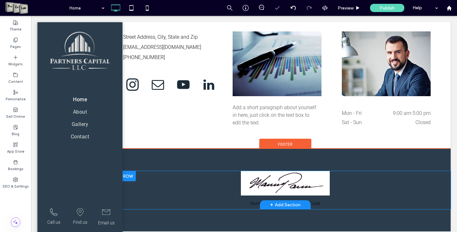
click at [408, 200] on div "Number, Street, City, State, Zip Code Click To Paste" at bounding box center [285, 190] width 305 height 38
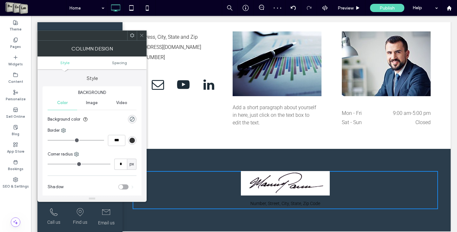
click at [130, 116] on div "rgba(0, 0, 0, 0)" at bounding box center [132, 119] width 9 height 9
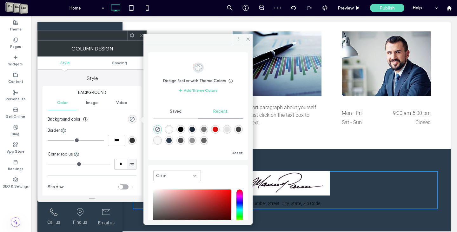
click at [170, 126] on div "rgba(255, 255, 255, 1)" at bounding box center [169, 129] width 9 height 9
type input "*******"
type input "***"
type input "****"
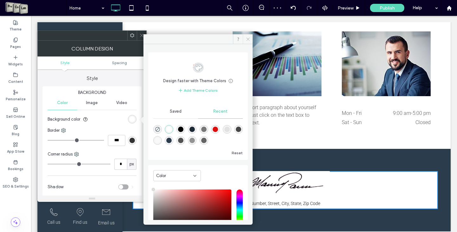
click at [247, 35] on span at bounding box center [248, 39] width 10 height 10
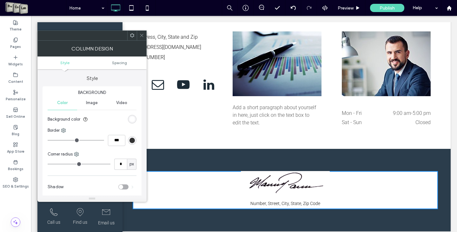
click at [142, 33] on icon at bounding box center [141, 35] width 5 height 5
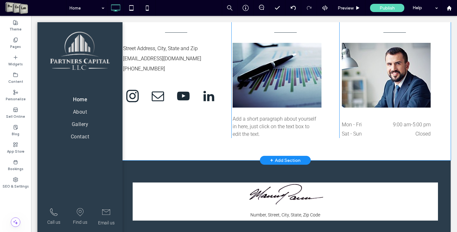
scroll to position [234, 0]
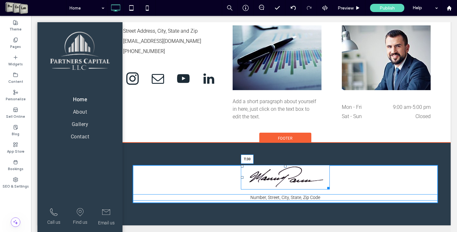
drag, startPoint x: 282, startPoint y: 166, endPoint x: 315, endPoint y: 192, distance: 42.0
click at [284, 168] on div at bounding box center [285, 166] width 3 height 3
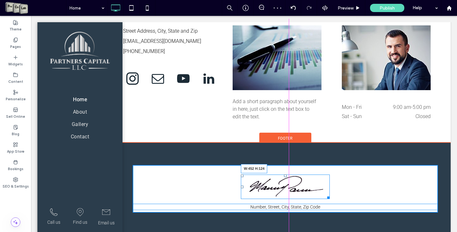
drag, startPoint x: 325, startPoint y: 195, endPoint x: 353, endPoint y: 203, distance: 29.3
click at [330, 199] on div "W:452 H:124" at bounding box center [285, 187] width 89 height 24
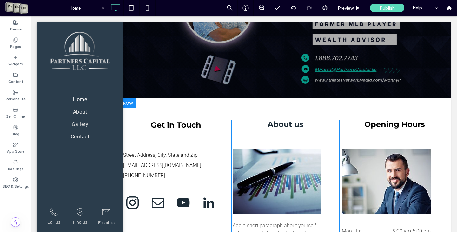
scroll to position [127, 0]
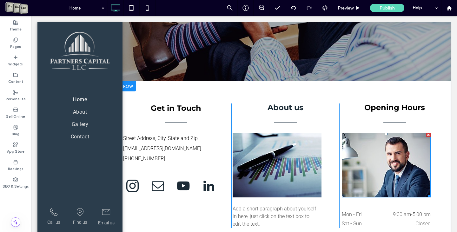
click at [363, 177] on img at bounding box center [386, 165] width 89 height 65
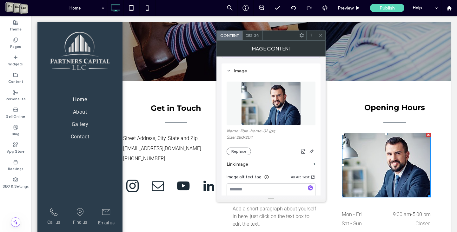
scroll to position [63, 0]
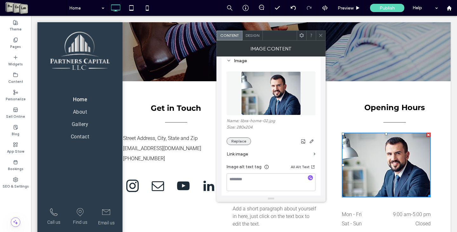
click at [240, 143] on button "Replace" at bounding box center [239, 141] width 24 height 8
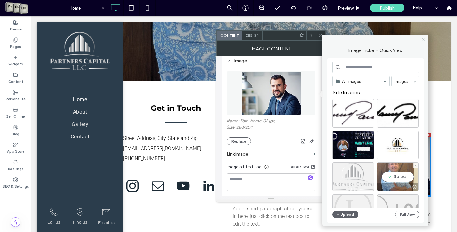
click at [400, 177] on div "Select" at bounding box center [398, 177] width 42 height 29
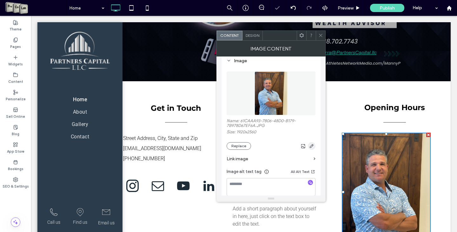
click at [313, 145] on icon "button" at bounding box center [311, 145] width 5 height 5
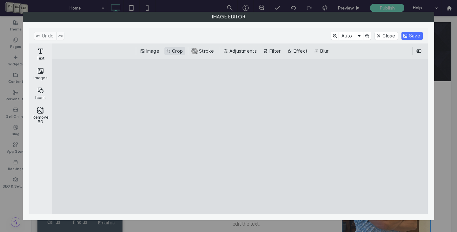
click at [176, 49] on button "Crop" at bounding box center [174, 51] width 21 height 8
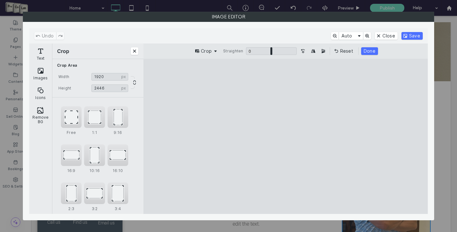
type input "****"
drag, startPoint x: 284, startPoint y: 75, endPoint x: 280, endPoint y: 81, distance: 6.6
click at [286, 136] on cesdk-canvas "Editor canvas" at bounding box center [286, 136] width 0 height 0
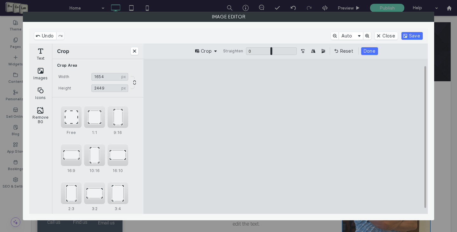
type input "****"
drag, startPoint x: 334, startPoint y: 138, endPoint x: 320, endPoint y: 137, distance: 13.7
click at [286, 136] on cesdk-canvas "Editor canvas" at bounding box center [286, 136] width 0 height 0
type input "****"
drag, startPoint x: 287, startPoint y: 201, endPoint x: 287, endPoint y: 183, distance: 18.1
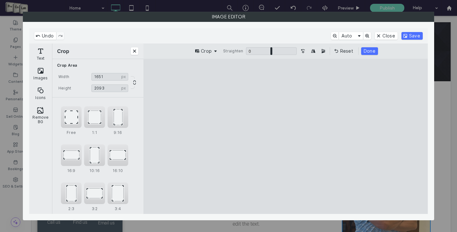
click at [286, 136] on cesdk-canvas "Editor canvas" at bounding box center [286, 136] width 0 height 0
click at [368, 52] on button "Done" at bounding box center [369, 51] width 17 height 8
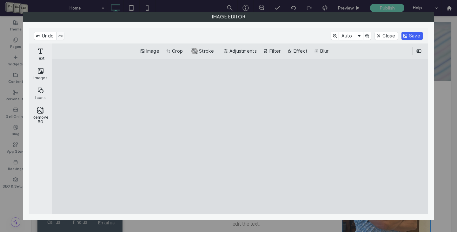
click at [415, 38] on button "Save" at bounding box center [412, 36] width 21 height 8
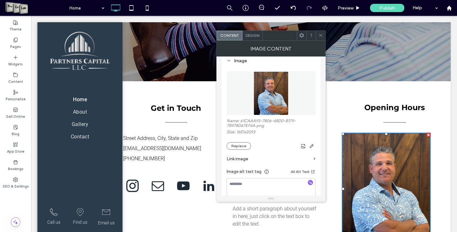
click at [323, 35] on div at bounding box center [321, 36] width 10 height 10
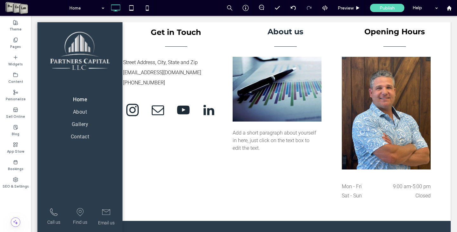
scroll to position [199, 0]
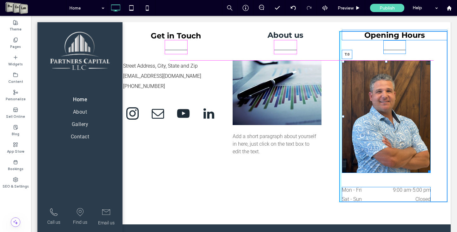
drag, startPoint x: 382, startPoint y: 61, endPoint x: 414, endPoint y: 69, distance: 32.1
click at [382, 53] on div "Opening Hours T:0 Business Hours Mon - Fri 9:00 am - 5:00 pm Sat - Sun Closed C…" at bounding box center [393, 116] width 108 height 171
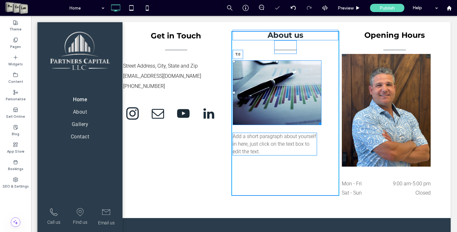
drag, startPoint x: 275, startPoint y: 61, endPoint x: 307, endPoint y: 67, distance: 32.9
click at [275, 51] on div "About us T:0 Add a short paragraph about yourself in here, just click on the te…" at bounding box center [285, 113] width 108 height 165
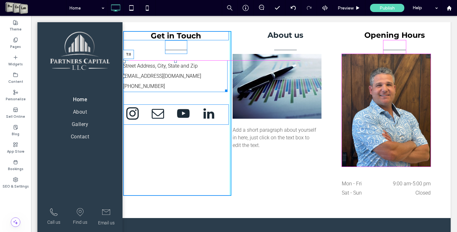
drag, startPoint x: 175, startPoint y: 61, endPoint x: 207, endPoint y: 69, distance: 33.2
click at [176, 53] on div "Get in Touch Street Address, City, State and Zip mymail@mailservice.com 555-555…" at bounding box center [177, 113] width 108 height 165
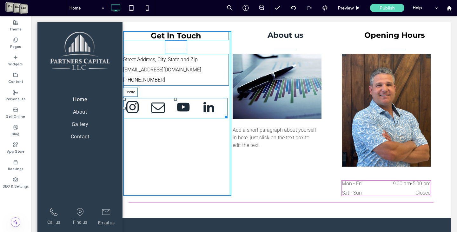
drag, startPoint x: 174, startPoint y: 98, endPoint x: 161, endPoint y: 176, distance: 78.6
click at [161, 118] on div "T:282" at bounding box center [175, 108] width 104 height 20
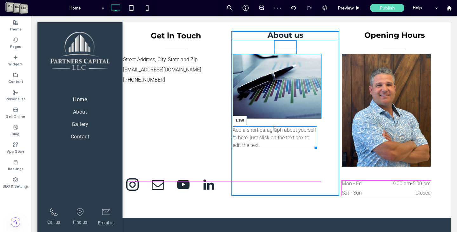
drag, startPoint x: 271, startPoint y: 126, endPoint x: 295, endPoint y: 189, distance: 66.8
click at [264, 173] on div "About us Add a short paragraph about yourself in here, just click on the text b…" at bounding box center [285, 113] width 108 height 165
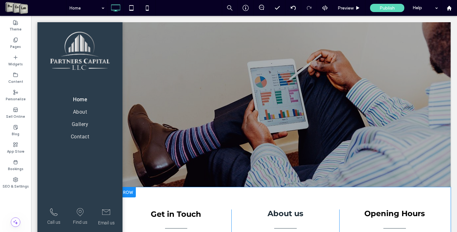
scroll to position [0, 0]
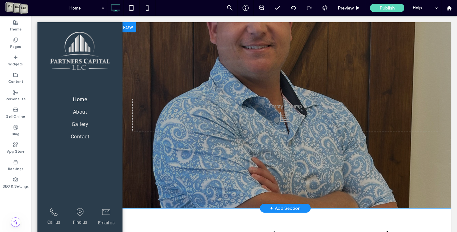
click at [141, 43] on div at bounding box center [285, 115] width 331 height 186
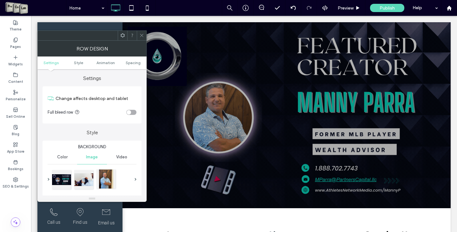
click at [109, 177] on div at bounding box center [105, 178] width 19 height 19
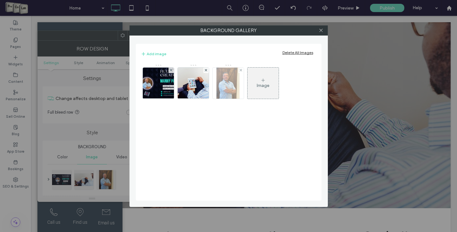
click at [243, 69] on div at bounding box center [240, 70] width 5 height 5
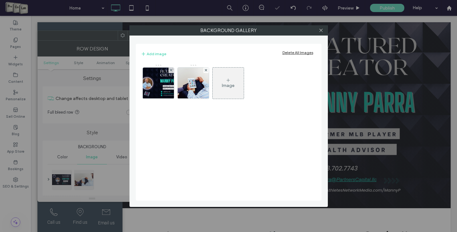
click at [242, 69] on div "Image" at bounding box center [228, 83] width 31 height 30
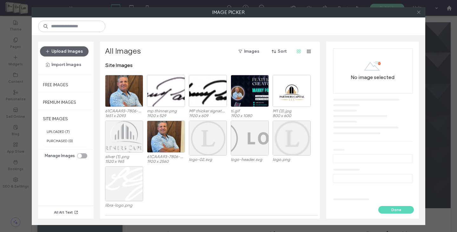
click at [421, 14] on icon at bounding box center [418, 12] width 5 height 5
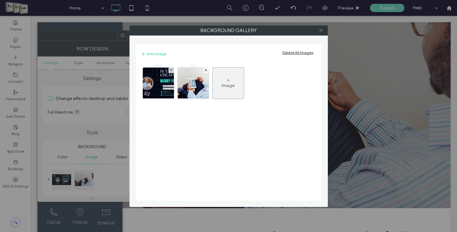
click at [321, 31] on icon at bounding box center [321, 30] width 5 height 5
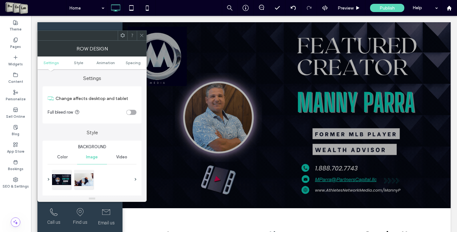
click at [143, 38] on span at bounding box center [141, 36] width 5 height 10
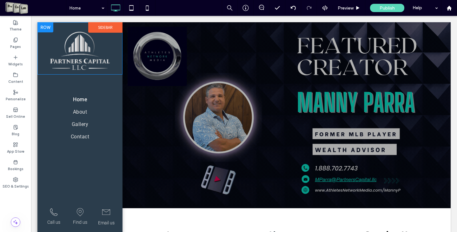
click at [116, 41] on div "Click To Paste Row" at bounding box center [79, 48] width 85 height 52
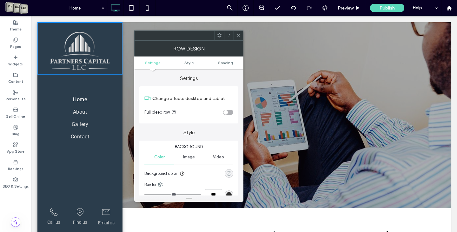
click at [231, 172] on div "rgba(0, 0, 0, 0)" at bounding box center [228, 173] width 5 height 5
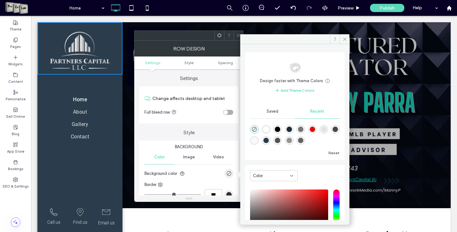
click at [292, 127] on div "rgba(28, 43, 54, 1)" at bounding box center [289, 129] width 5 height 5
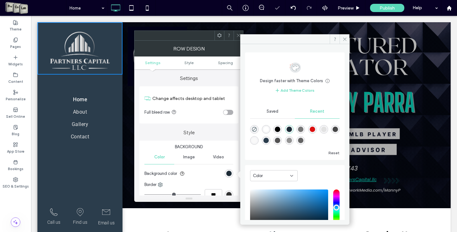
type input "*******"
type input "***"
type input "****"
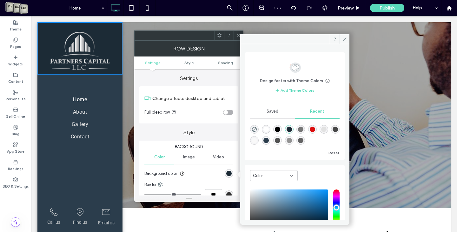
scroll to position [50, 0]
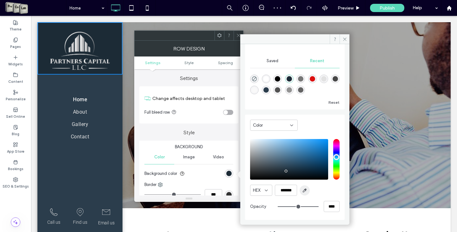
click at [306, 191] on icon "button" at bounding box center [304, 190] width 5 height 5
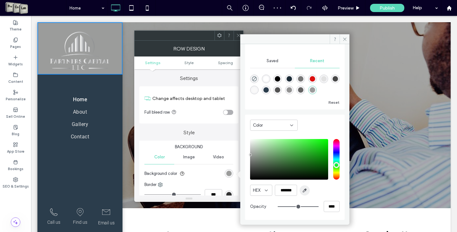
click at [305, 192] on use "button" at bounding box center [304, 190] width 3 height 3
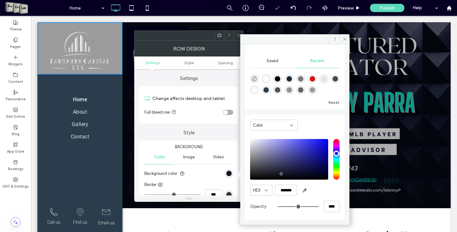
type input "*******"
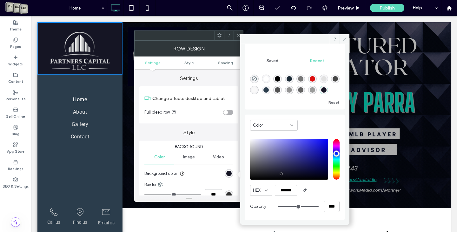
click at [347, 40] on icon at bounding box center [344, 39] width 5 height 5
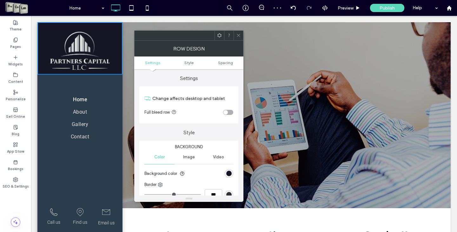
click at [241, 33] on span at bounding box center [238, 36] width 5 height 10
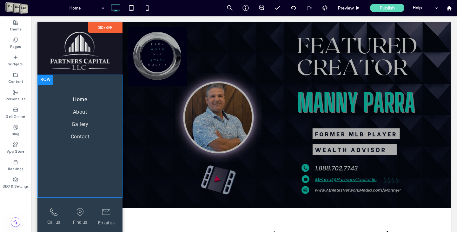
click at [114, 79] on div "Home About Gallery Contact Click To Paste Row" at bounding box center [79, 136] width 85 height 123
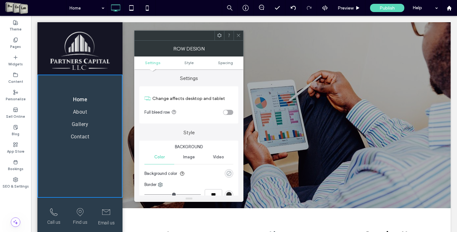
click at [229, 174] on div "rgba(0, 0, 0, 0)" at bounding box center [228, 173] width 5 height 5
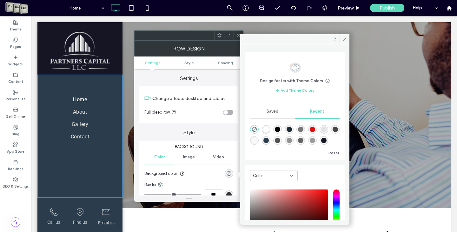
click at [292, 130] on div "rgba(28, 43, 54, 1)" at bounding box center [289, 129] width 5 height 5
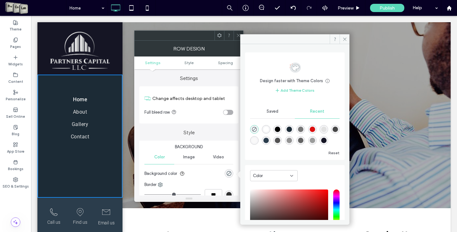
type input "*******"
type input "***"
type input "****"
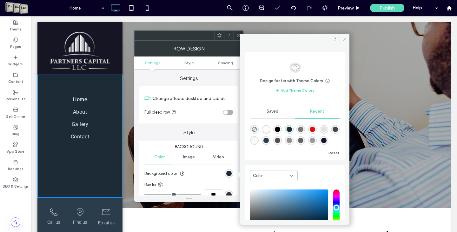
click at [343, 40] on icon at bounding box center [344, 39] width 5 height 5
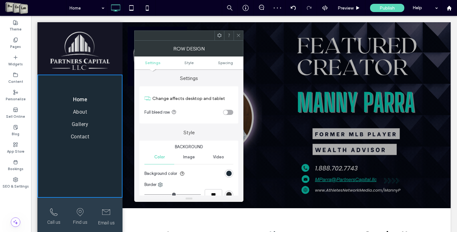
click at [239, 35] on icon at bounding box center [238, 35] width 5 height 5
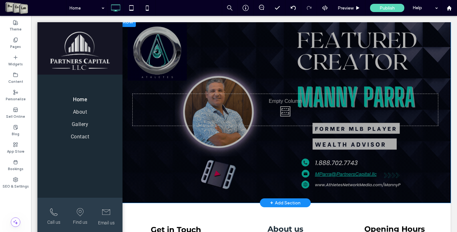
scroll to position [0, 0]
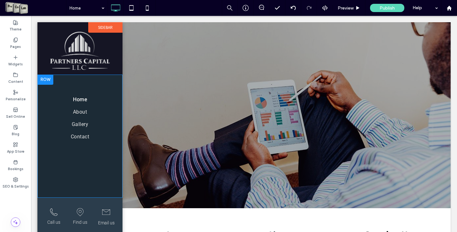
click at [110, 76] on div "Home About Gallery Contact Click To Paste Row" at bounding box center [79, 136] width 85 height 123
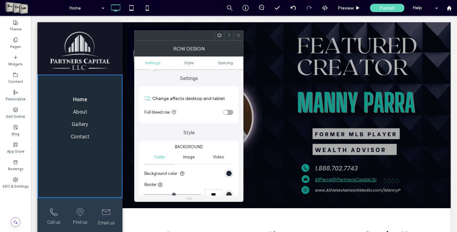
click at [233, 177] on section "Background color" at bounding box center [188, 174] width 89 height 16
click at [231, 176] on div "rgb(28, 43, 54)" at bounding box center [228, 173] width 5 height 5
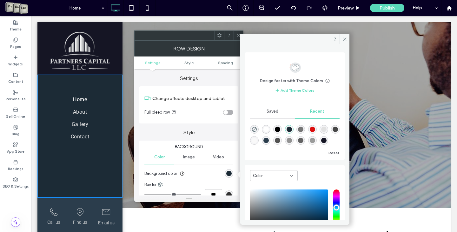
click at [292, 129] on div "rgba(28, 43, 54, 1)" at bounding box center [289, 129] width 5 height 5
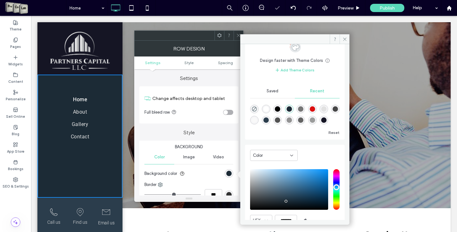
scroll to position [50, 0]
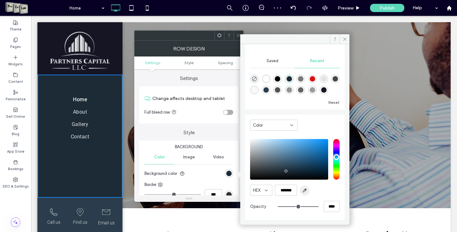
click at [307, 193] on span "button" at bounding box center [305, 190] width 10 height 10
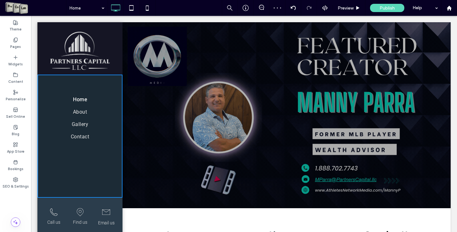
type input "*******"
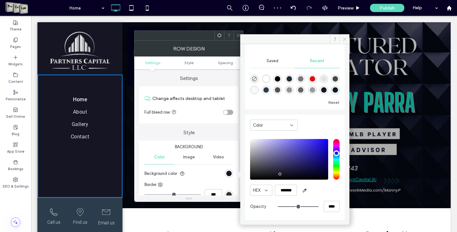
drag, startPoint x: 346, startPoint y: 38, endPoint x: 315, endPoint y: 23, distance: 34.8
click at [346, 38] on icon at bounding box center [344, 39] width 5 height 5
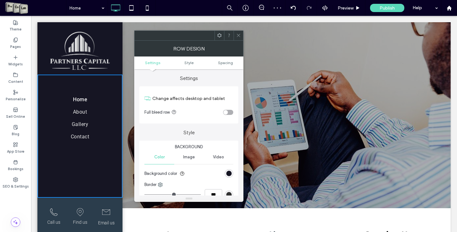
click at [239, 36] on icon at bounding box center [238, 35] width 5 height 5
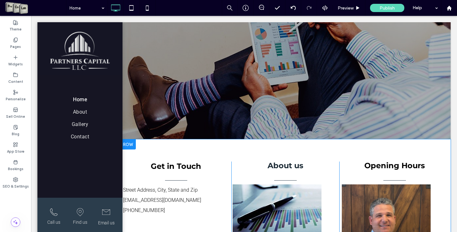
scroll to position [95, 0]
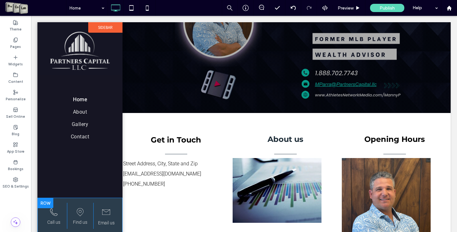
click at [116, 200] on div "Call us Click To Paste Find us Click To Paste Email us Click To Paste Row" at bounding box center [79, 218] width 85 height 41
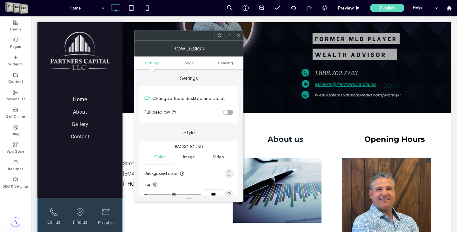
click at [230, 175] on icon "rgba(0, 0, 0, 0)" at bounding box center [228, 173] width 5 height 5
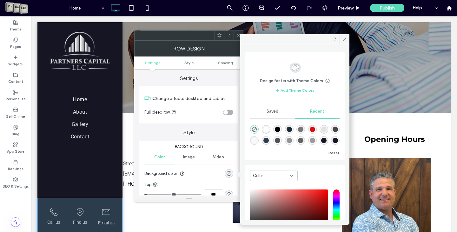
scroll to position [10, 0]
click at [333, 141] on div "rgba(22, 21, 35, 1)" at bounding box center [335, 140] width 5 height 5
type input "*******"
type input "***"
type input "****"
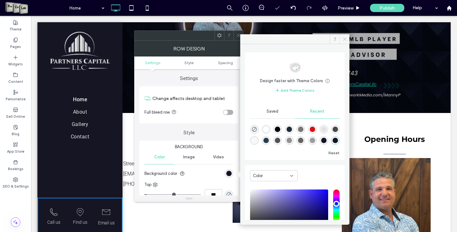
drag, startPoint x: 345, startPoint y: 39, endPoint x: 246, endPoint y: 22, distance: 100.0
click at [345, 39] on icon at bounding box center [344, 39] width 5 height 5
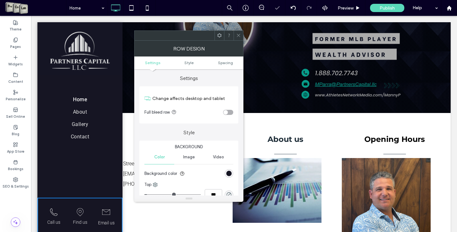
click at [241, 34] on div at bounding box center [239, 36] width 10 height 10
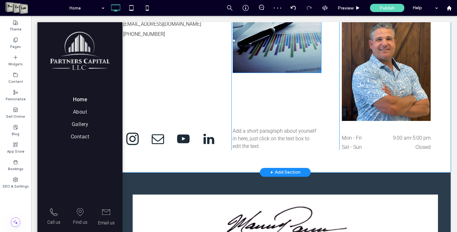
scroll to position [299, 0]
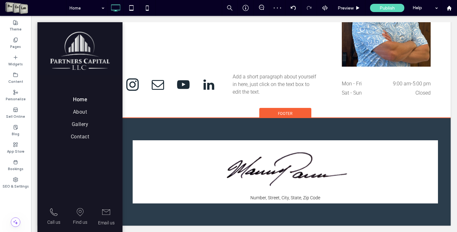
click at [138, 124] on div "Number, Street, City, State, Zip Code Click To Paste + Add Section Footer" at bounding box center [285, 172] width 331 height 108
click at [275, 114] on div "Footer" at bounding box center [285, 113] width 52 height 10
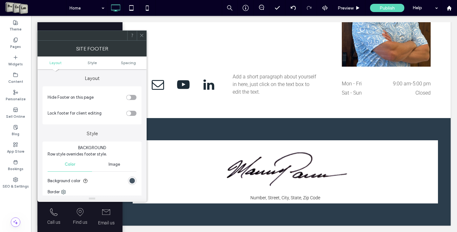
click at [130, 183] on div "rgb(43, 61, 76)" at bounding box center [132, 180] width 5 height 5
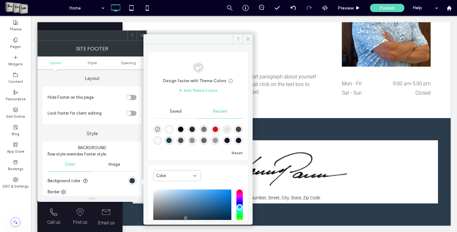
scroll to position [10, 0]
click at [234, 143] on div "rgba(22, 21, 35, 1)" at bounding box center [238, 140] width 9 height 9
type input "*******"
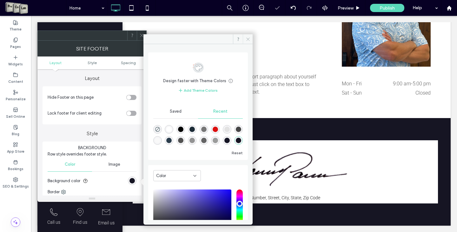
click at [249, 36] on span at bounding box center [248, 39] width 10 height 10
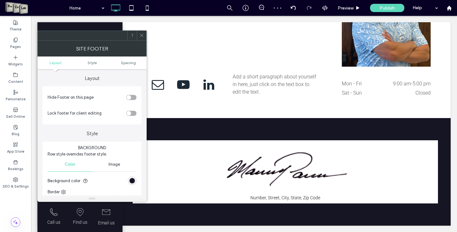
click at [141, 37] on icon at bounding box center [141, 35] width 5 height 5
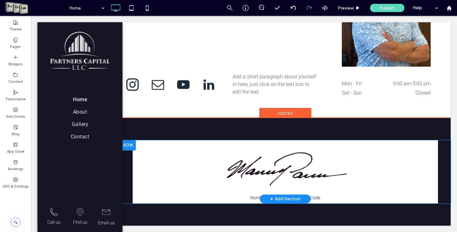
click at [279, 197] on div "+ Add Section" at bounding box center [285, 199] width 30 height 7
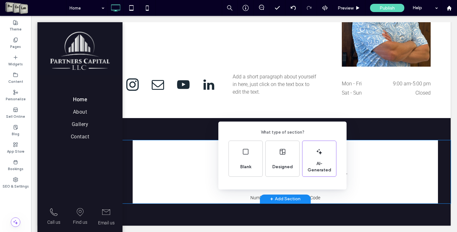
click at [336, 201] on div "What type of section? Blank Designed AI-Generated" at bounding box center [228, 131] width 457 height 263
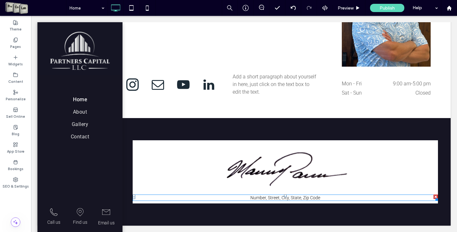
click at [316, 196] on span "Number, Street, City, State, Zip Code" at bounding box center [285, 197] width 70 height 5
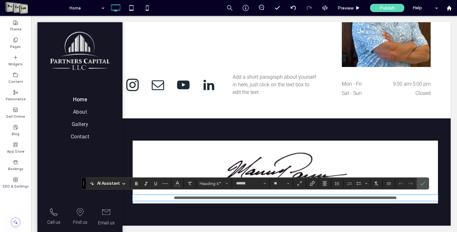
scroll to position [0, 0]
type input "**"
click at [290, 197] on span "**********" at bounding box center [285, 198] width 223 height 4
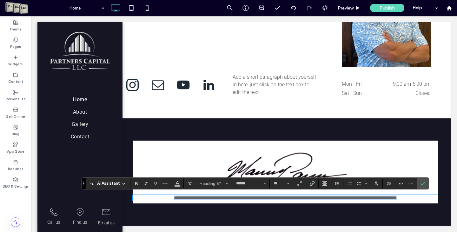
click at [290, 197] on span "**********" at bounding box center [285, 198] width 223 height 4
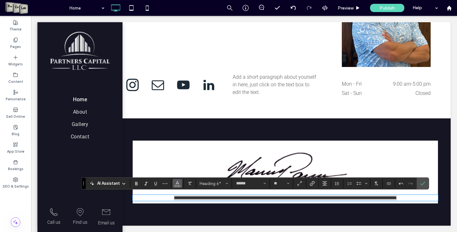
click at [180, 184] on button "Color" at bounding box center [178, 183] width 10 height 9
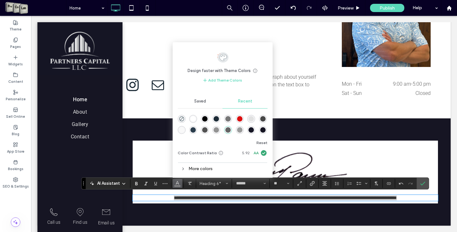
click at [264, 131] on div "rgba(22, 21, 35, 1)" at bounding box center [262, 129] width 5 height 5
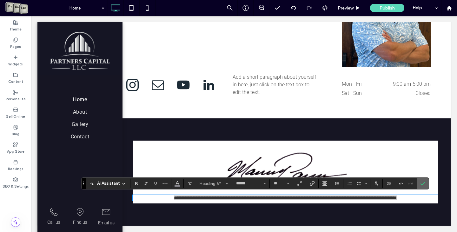
click at [422, 181] on icon "Confirm" at bounding box center [422, 183] width 5 height 5
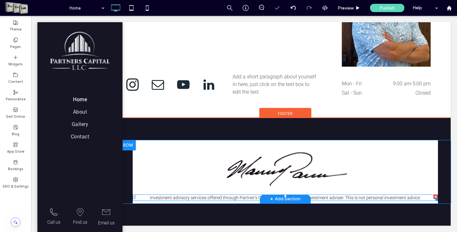
click at [185, 196] on span "Investment advisory services offered through Partner’s Capital LLC, a registere…" at bounding box center [285, 197] width 271 height 5
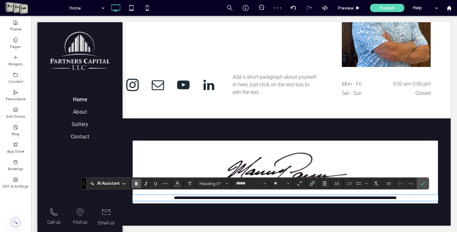
click at [137, 184] on use "Bold" at bounding box center [136, 183] width 3 height 3
click at [153, 170] on div "**********" at bounding box center [285, 172] width 305 height 63
click at [418, 186] on label "Confirm" at bounding box center [423, 183] width 10 height 11
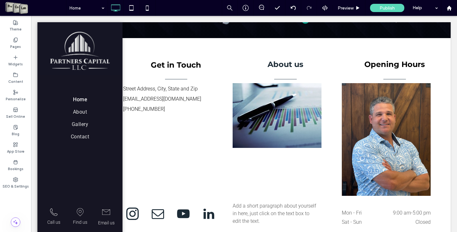
scroll to position [171, 0]
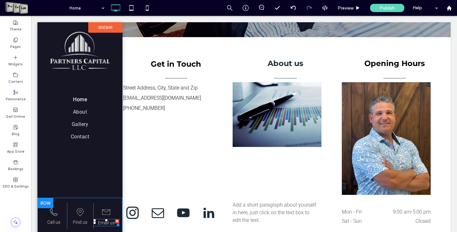
click at [104, 223] on span "Email us" at bounding box center [106, 222] width 17 height 5
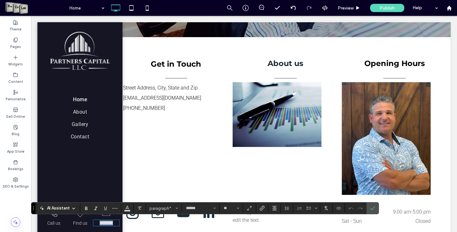
click at [112, 223] on span "********" at bounding box center [106, 223] width 13 height 4
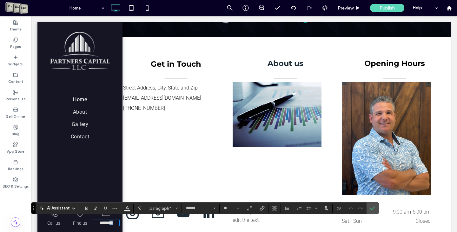
drag, startPoint x: 110, startPoint y: 224, endPoint x: 117, endPoint y: 223, distance: 7.8
click at [115, 223] on p "********" at bounding box center [106, 223] width 26 height 5
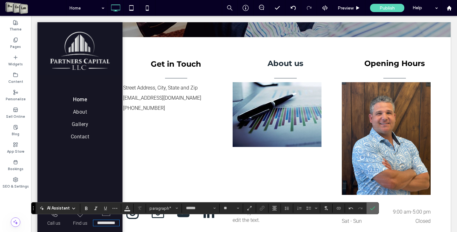
click at [375, 205] on span "Confirm" at bounding box center [372, 208] width 5 height 11
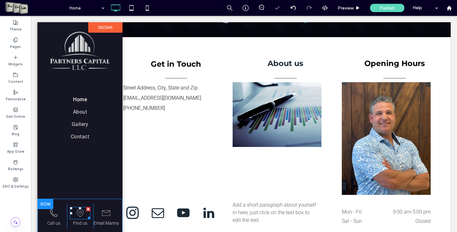
click at [88, 209] on div at bounding box center [88, 209] width 4 height 4
click at [90, 202] on div at bounding box center [91, 203] width 4 height 4
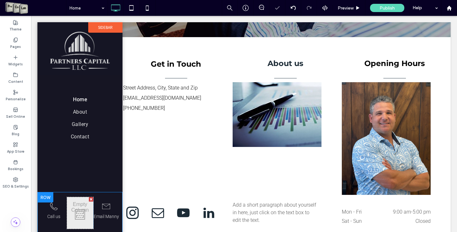
click at [89, 198] on div at bounding box center [91, 199] width 4 height 4
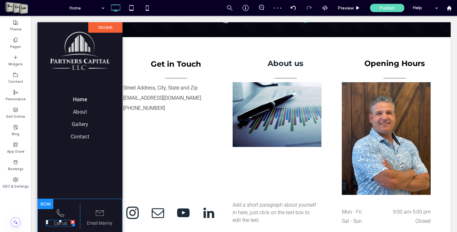
click at [62, 223] on span "Call us" at bounding box center [60, 223] width 13 height 5
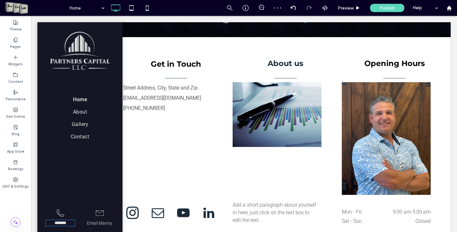
type input "******"
type input "**"
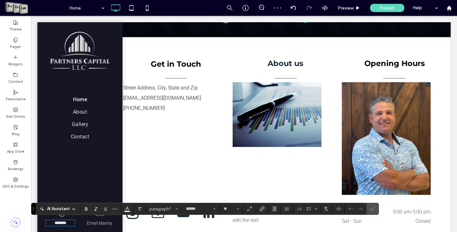
click at [65, 223] on span "*******" at bounding box center [61, 223] width 12 height 4
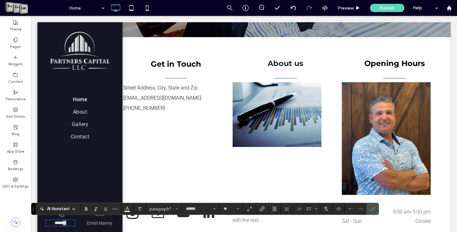
drag, startPoint x: 66, startPoint y: 223, endPoint x: 61, endPoint y: 223, distance: 4.4
click at [61, 223] on span "*******" at bounding box center [61, 223] width 12 height 4
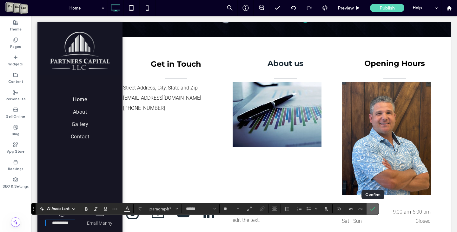
click at [372, 205] on span "Confirm" at bounding box center [371, 208] width 3 height 11
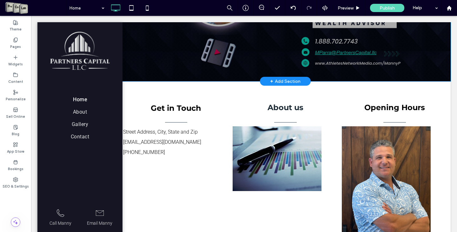
scroll to position [159, 0]
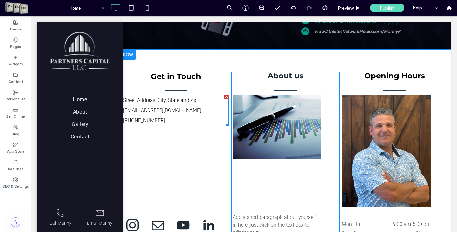
click at [139, 110] on span "Street Address, City, State and Zip mymail@mailservice.com" at bounding box center [162, 105] width 78 height 16
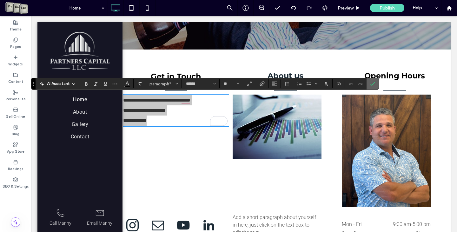
click at [371, 83] on icon "Confirm" at bounding box center [372, 83] width 5 height 5
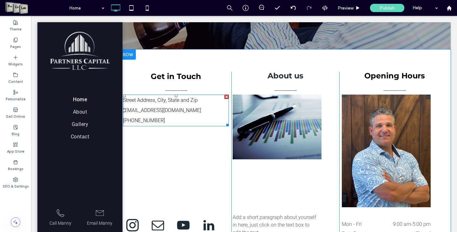
click at [155, 121] on p "555-555-5555" at bounding box center [176, 121] width 106 height 10
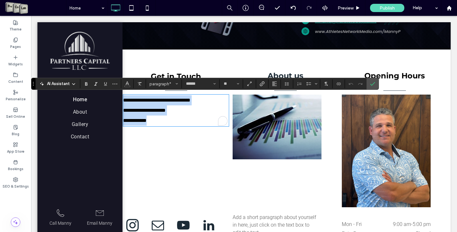
click at [155, 121] on p "**********" at bounding box center [176, 121] width 106 height 10
drag, startPoint x: 155, startPoint y: 121, endPoint x: 120, endPoint y: 122, distance: 35.3
click at [120, 123] on div "**********" at bounding box center [243, 115] width 413 height 503
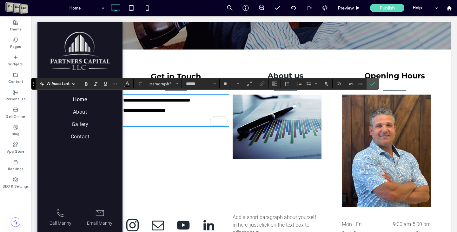
click at [123, 101] on span "**********" at bounding box center [156, 105] width 67 height 15
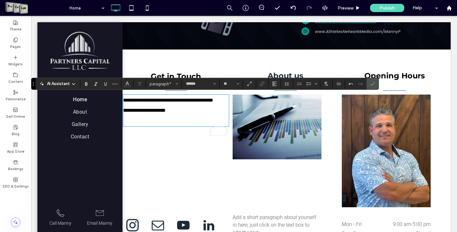
scroll to position [0, 0]
click at [154, 100] on span "**********" at bounding box center [168, 105] width 90 height 15
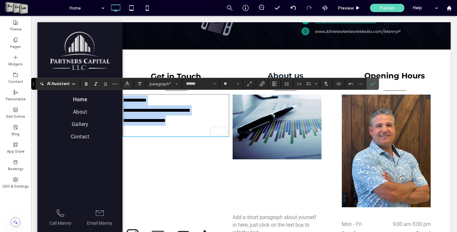
drag, startPoint x: 192, startPoint y: 126, endPoint x: 119, endPoint y: 100, distance: 77.4
click at [119, 100] on div "**********" at bounding box center [243, 120] width 413 height 513
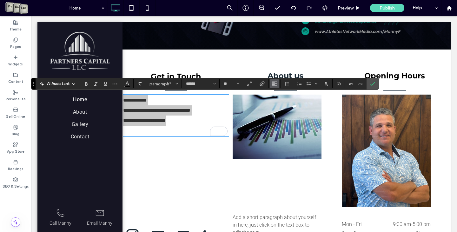
click at [275, 84] on use "Alignment" at bounding box center [274, 84] width 4 height 4
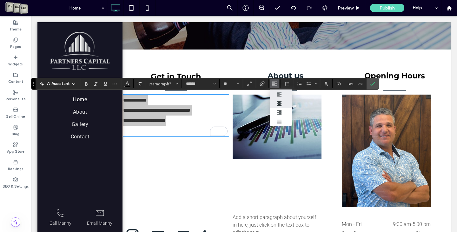
click at [283, 105] on div "ui.textEditor.alignment.center" at bounding box center [281, 103] width 8 height 5
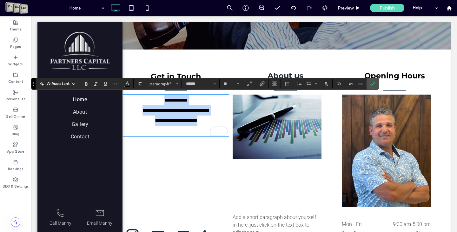
click at [191, 99] on p "**********" at bounding box center [176, 100] width 106 height 10
click at [188, 103] on span "**********" at bounding box center [175, 100] width 23 height 5
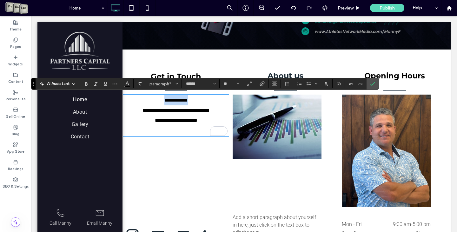
drag, startPoint x: 189, startPoint y: 101, endPoint x: 154, endPoint y: 102, distance: 35.2
click at [154, 102] on p "**********" at bounding box center [176, 100] width 106 height 10
click at [377, 80] on section at bounding box center [373, 83] width 12 height 11
drag, startPoint x: 340, startPoint y: 69, endPoint x: 371, endPoint y: 85, distance: 35.1
click at [371, 85] on use "Confirm" at bounding box center [372, 84] width 5 height 4
